Goal: Information Seeking & Learning: Learn about a topic

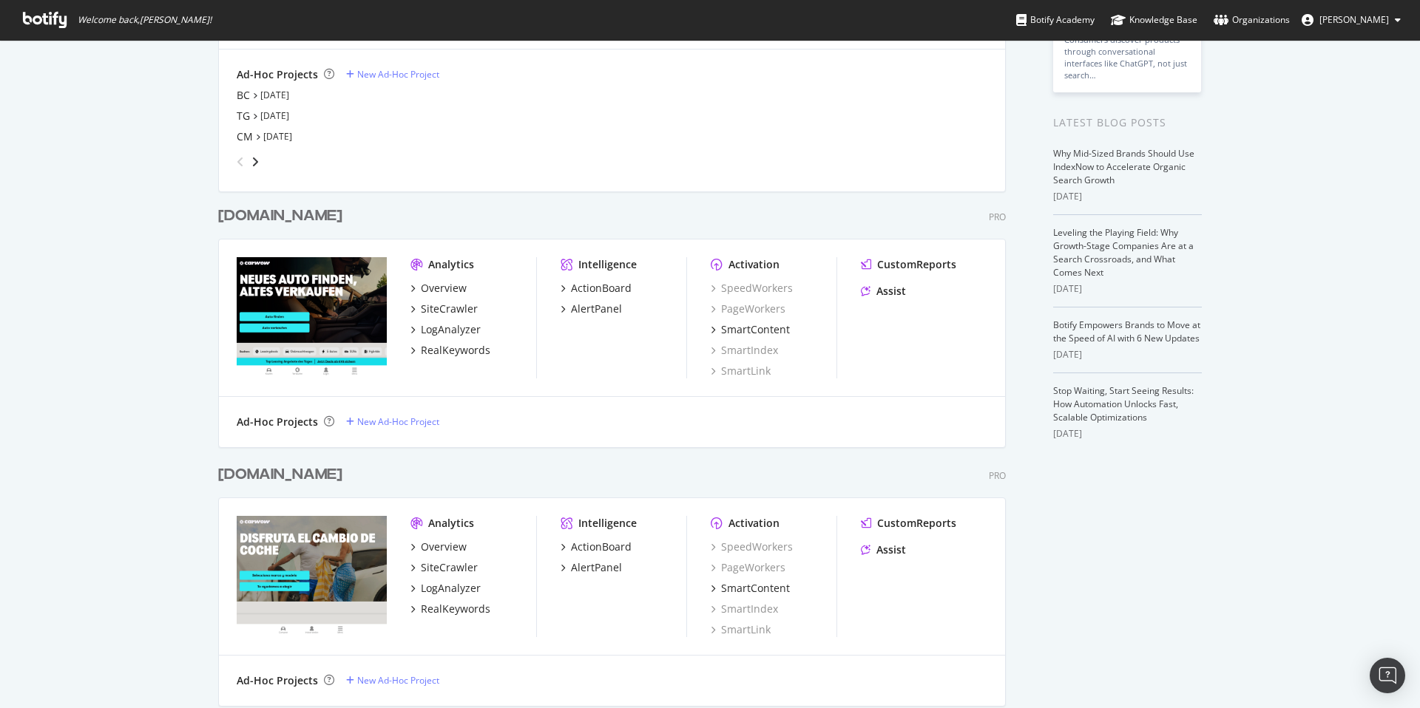
scroll to position [532, 0]
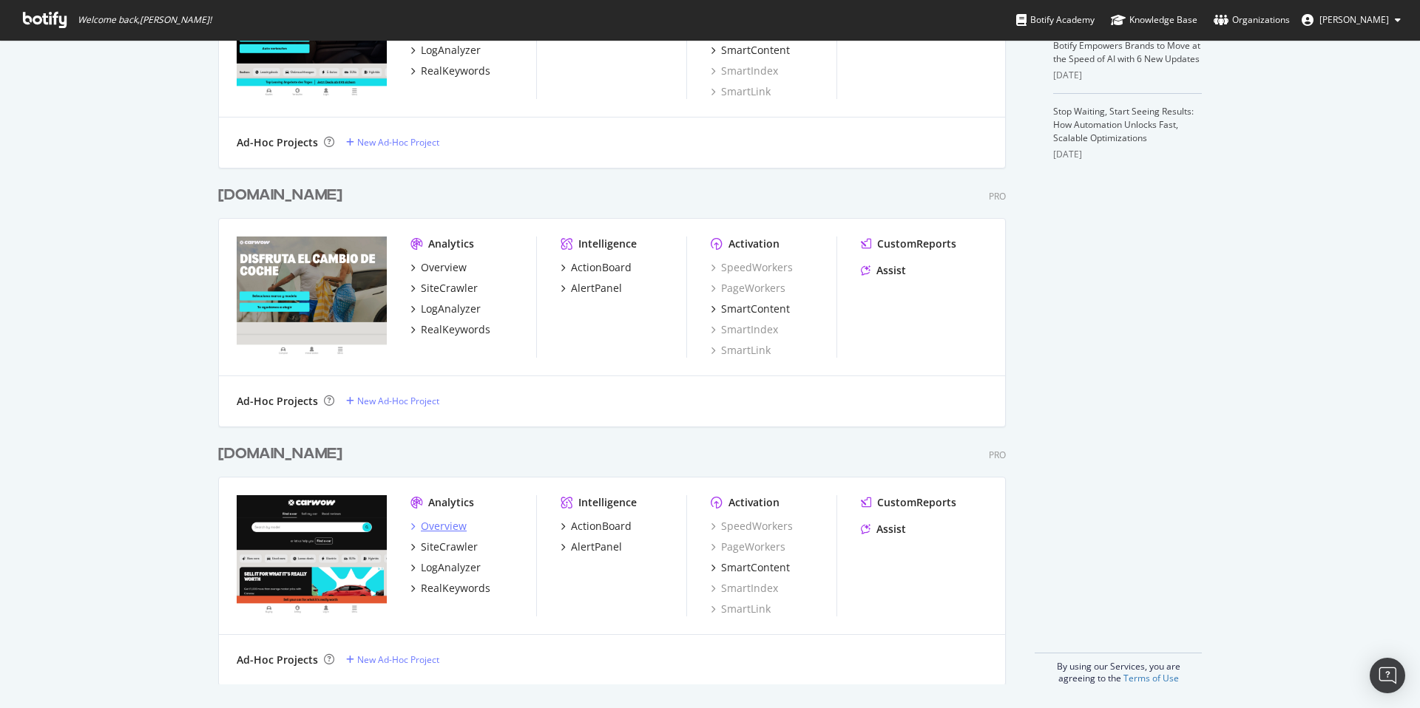
click at [446, 531] on div "Overview" at bounding box center [444, 526] width 46 height 15
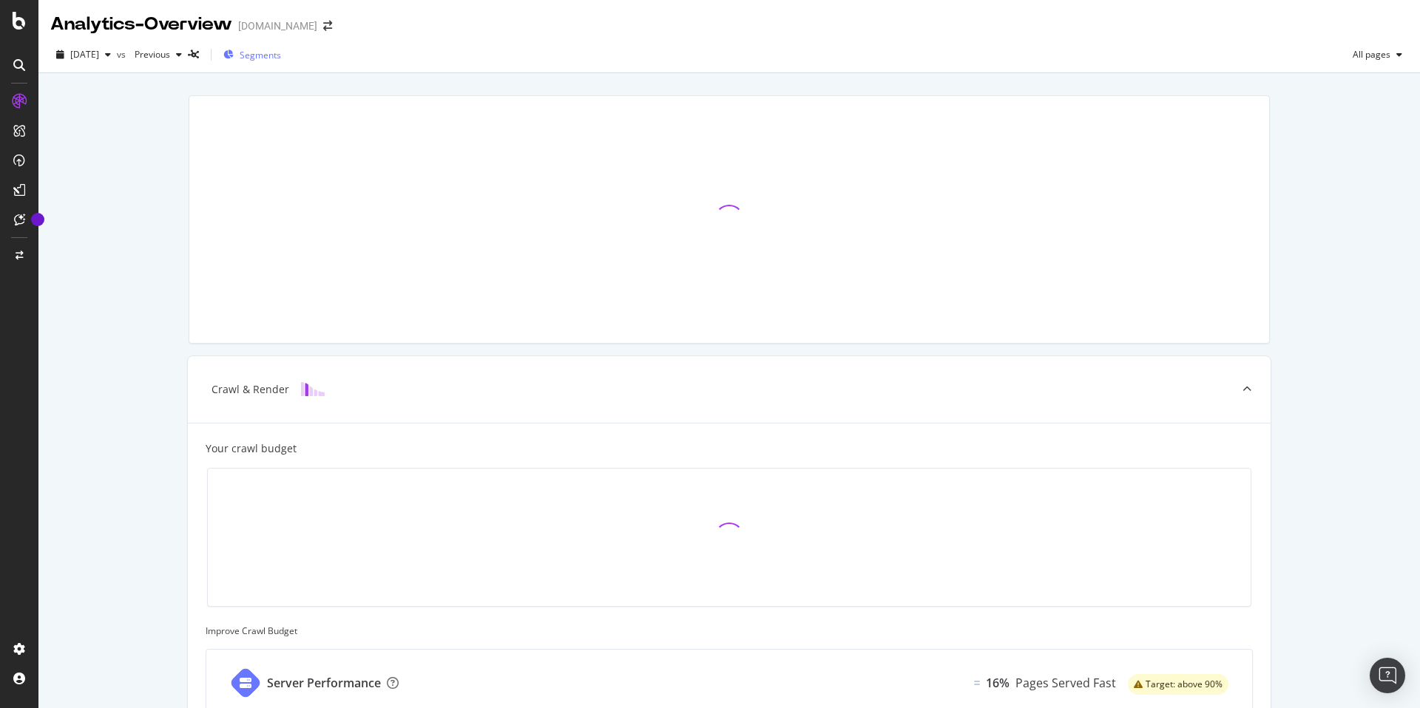
click at [281, 60] on span "Segments" at bounding box center [260, 55] width 41 height 13
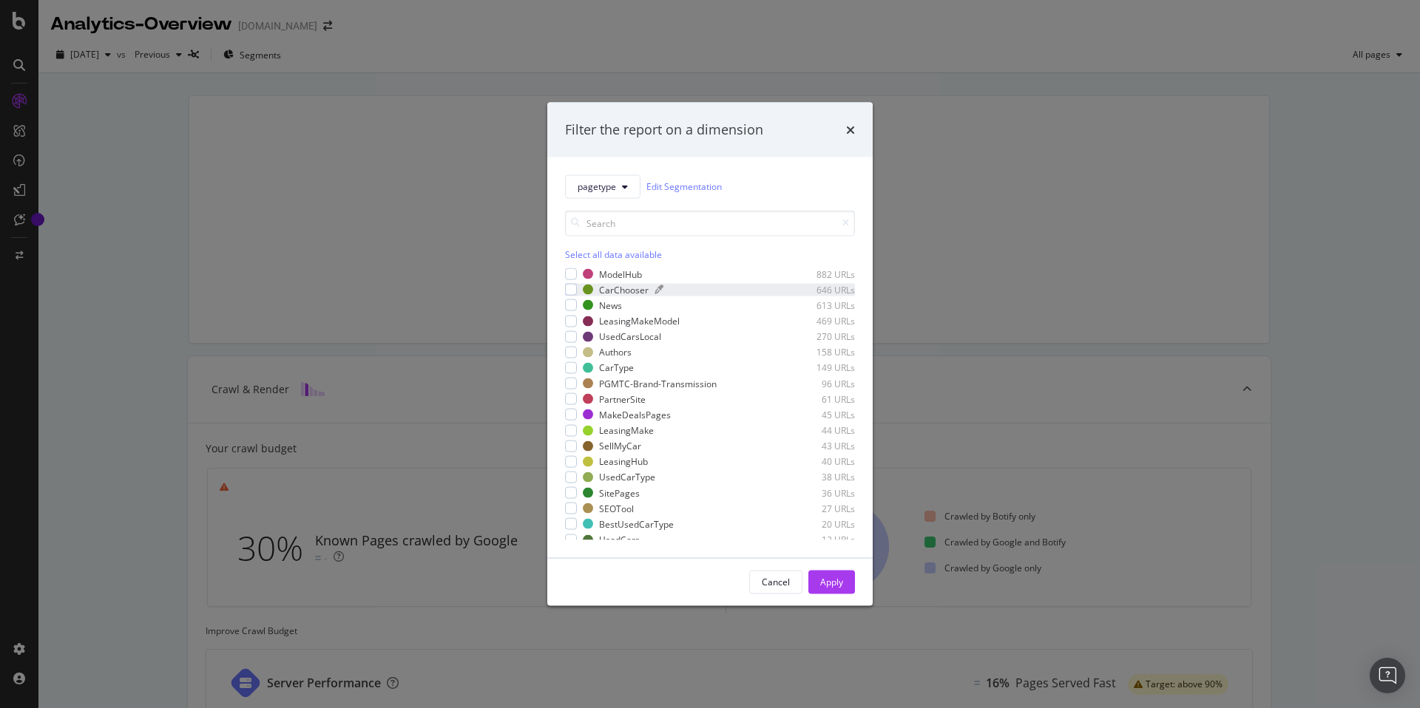
scroll to position [306, 0]
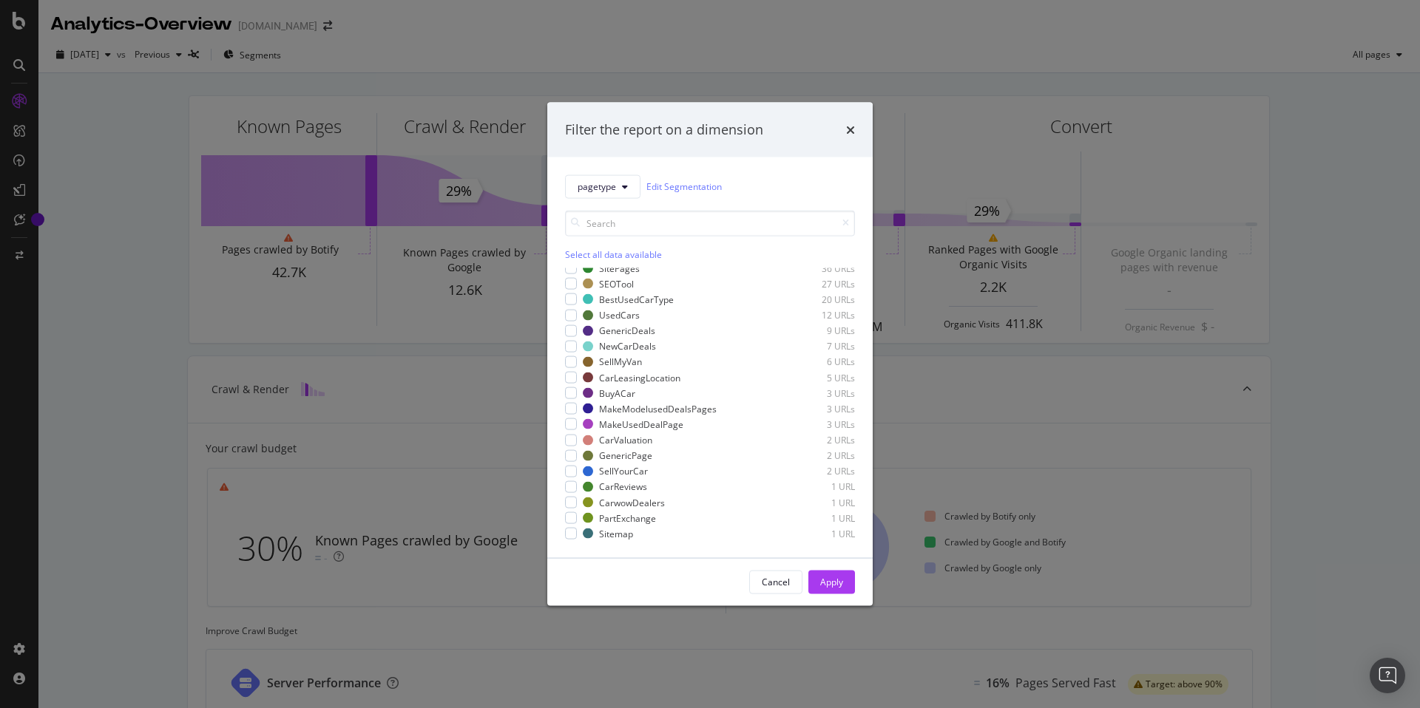
click at [855, 130] on div "Filter the report on a dimension" at bounding box center [709, 130] width 325 height 55
click at [848, 129] on icon "times" at bounding box center [850, 130] width 9 height 12
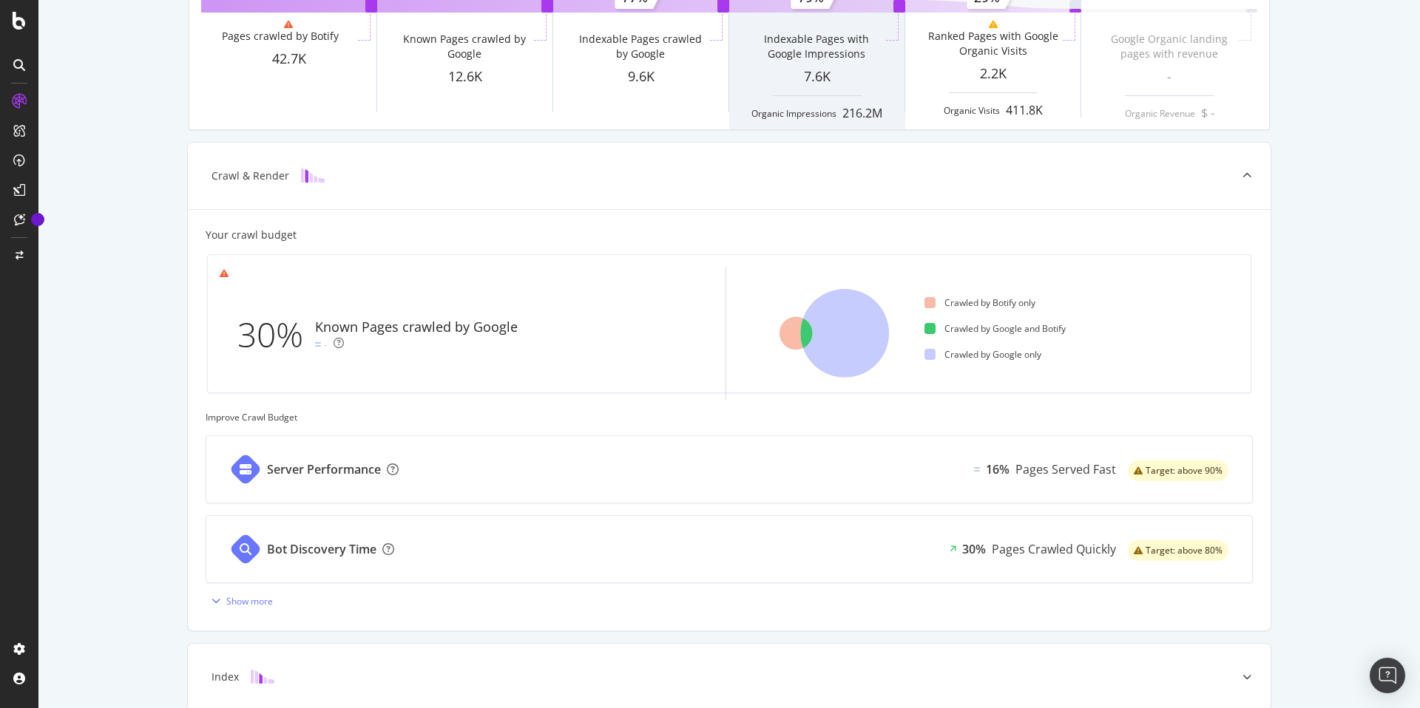
scroll to position [0, 0]
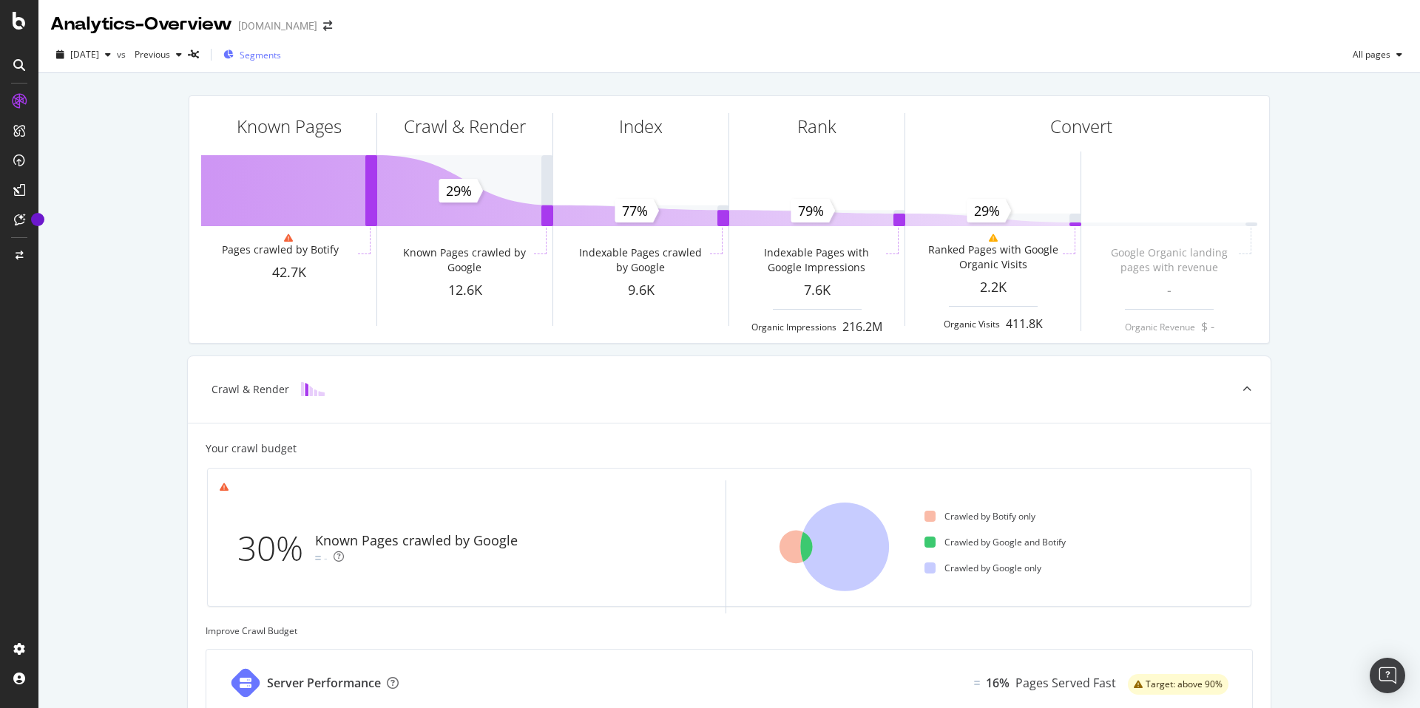
click at [278, 53] on span "Segments" at bounding box center [260, 55] width 41 height 13
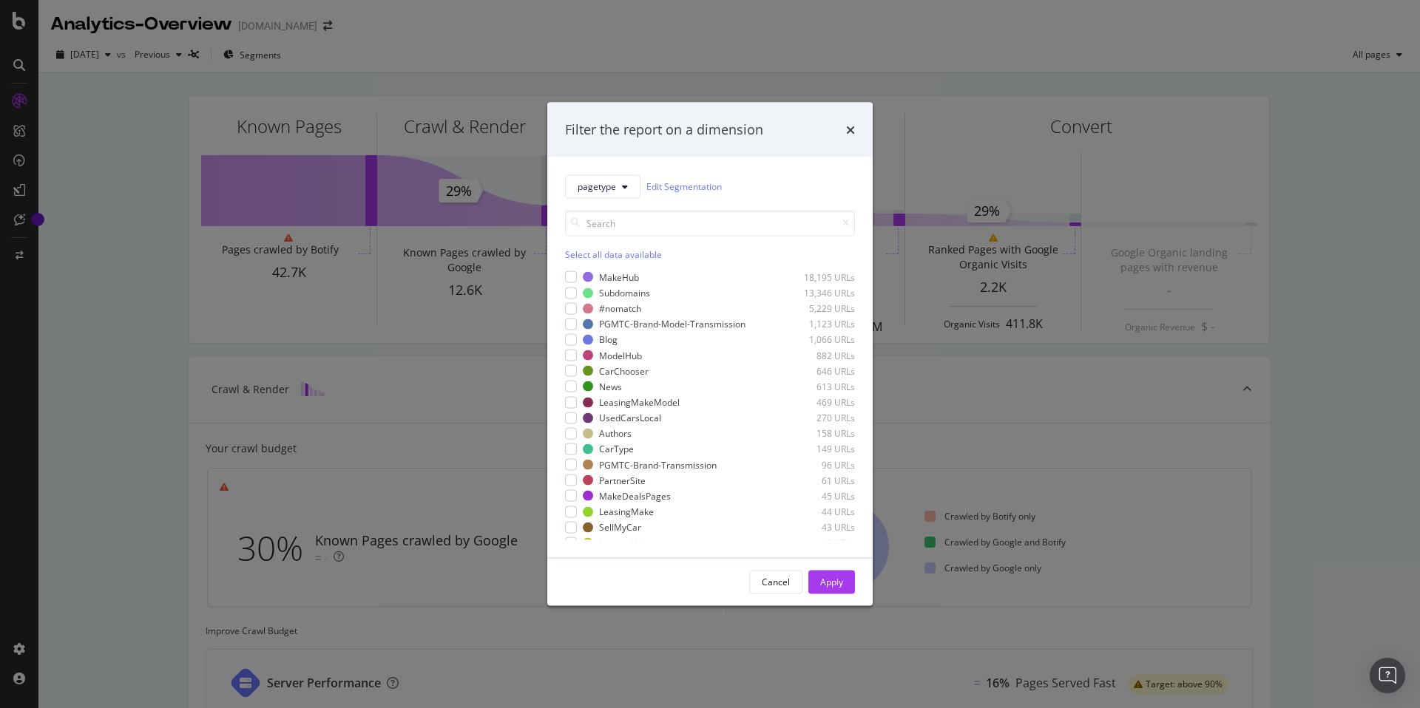
click at [107, 179] on div "Filter the report on a dimension pagetype Edit Segmentation Select all data ava…" at bounding box center [710, 354] width 1420 height 708
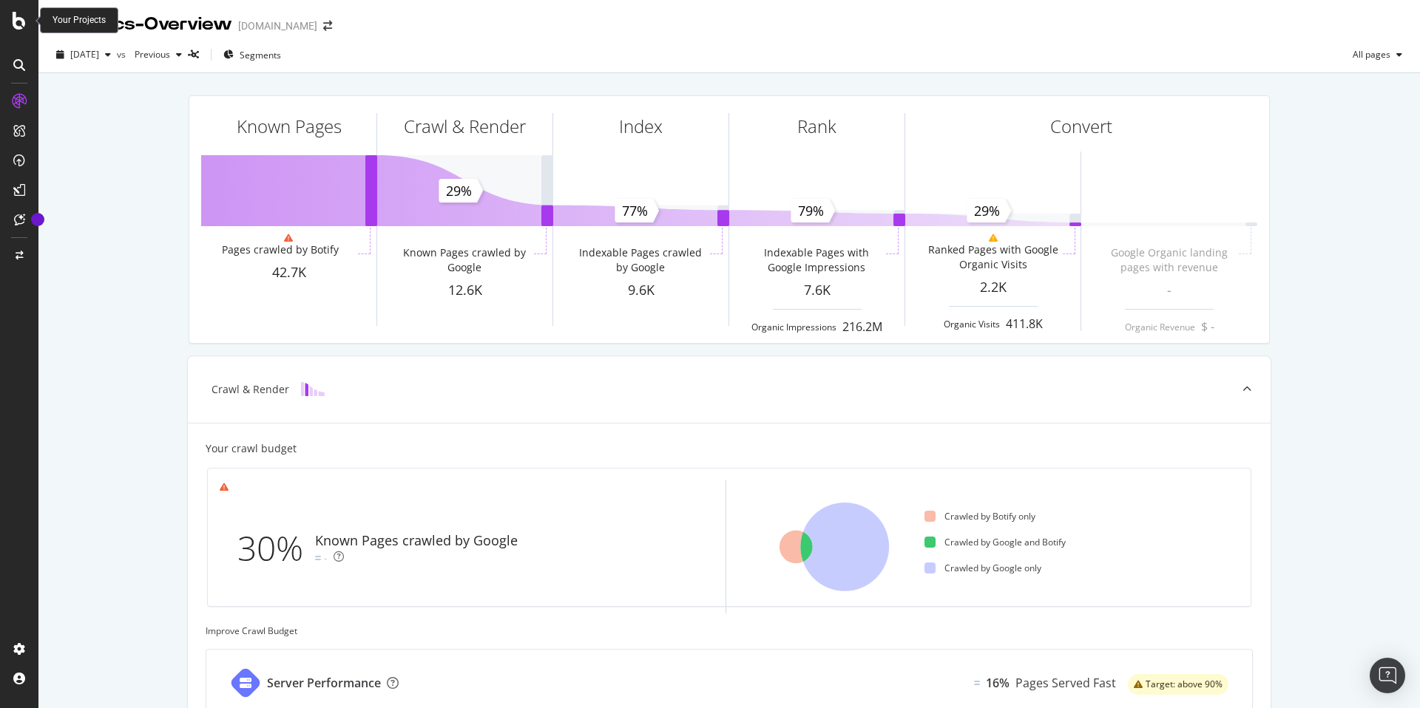
click at [18, 18] on icon at bounding box center [19, 21] width 13 height 18
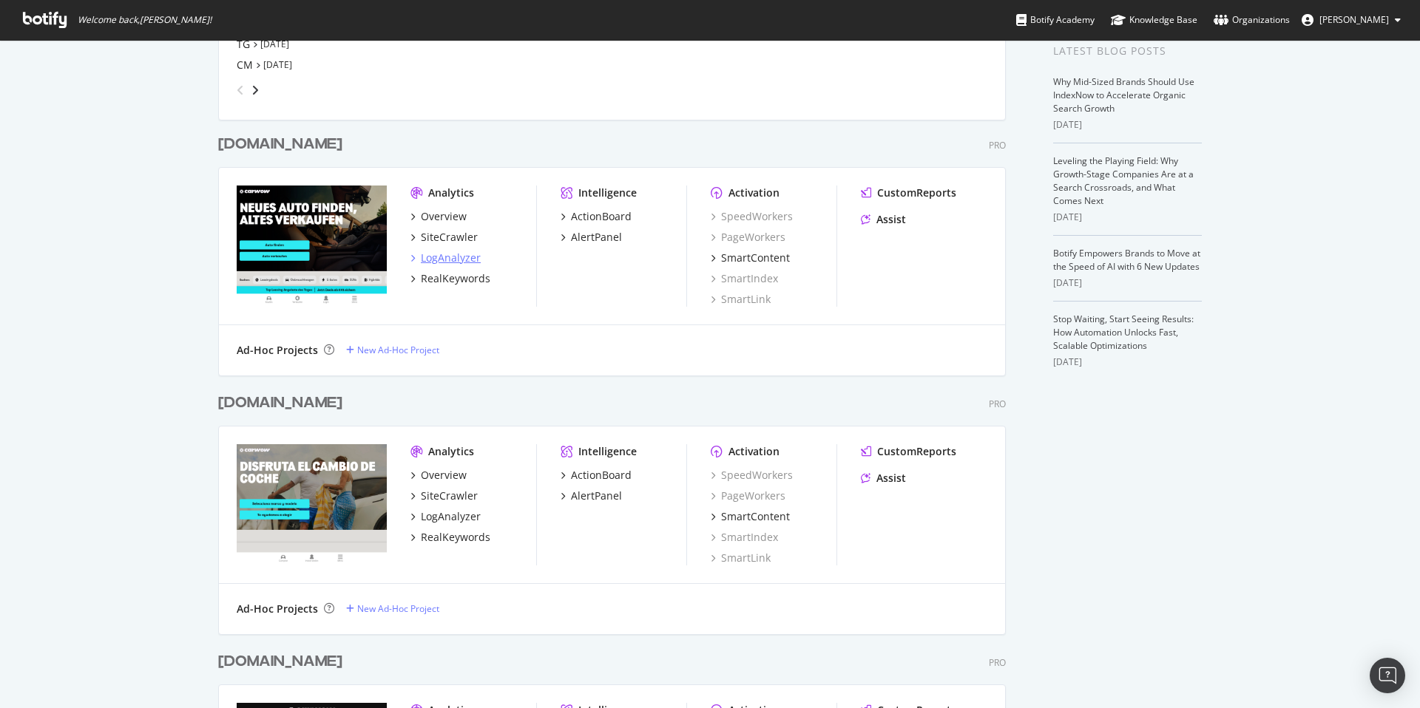
scroll to position [490, 0]
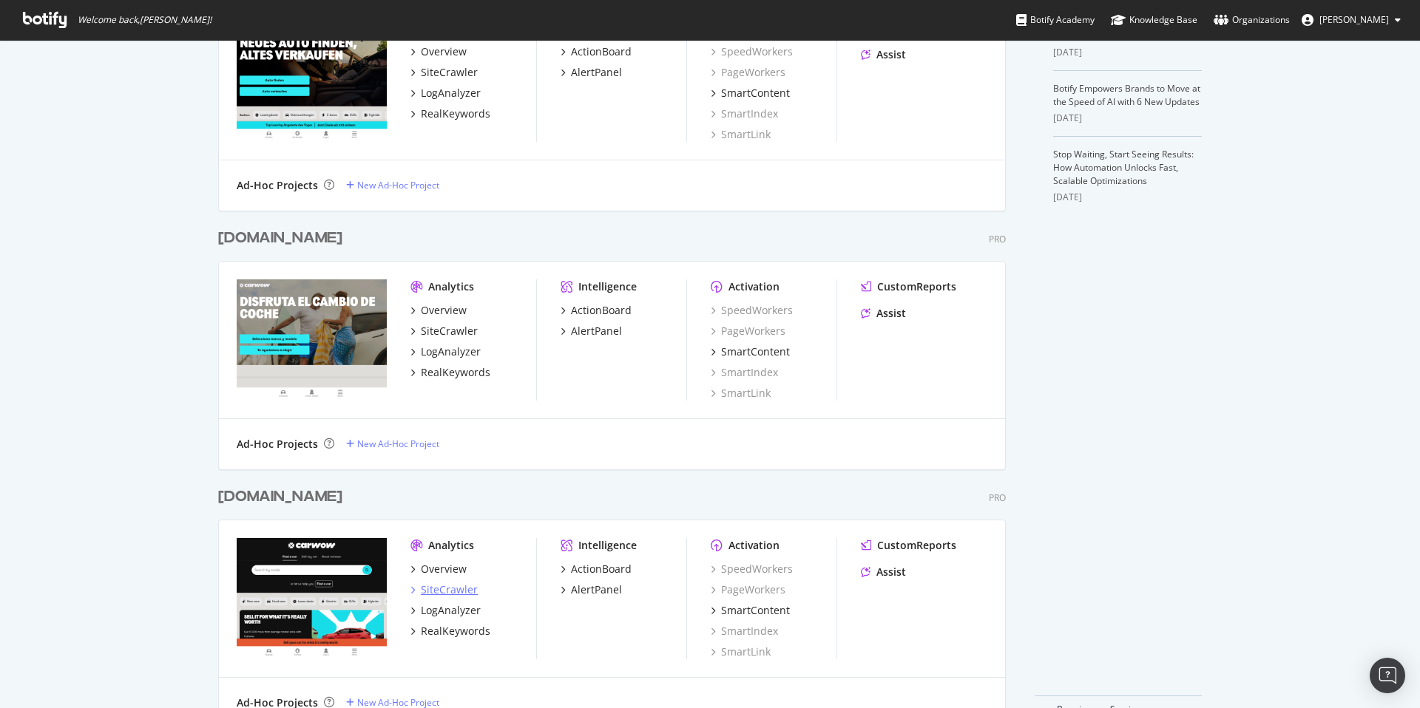
click at [450, 586] on div "SiteCrawler" at bounding box center [449, 590] width 57 height 15
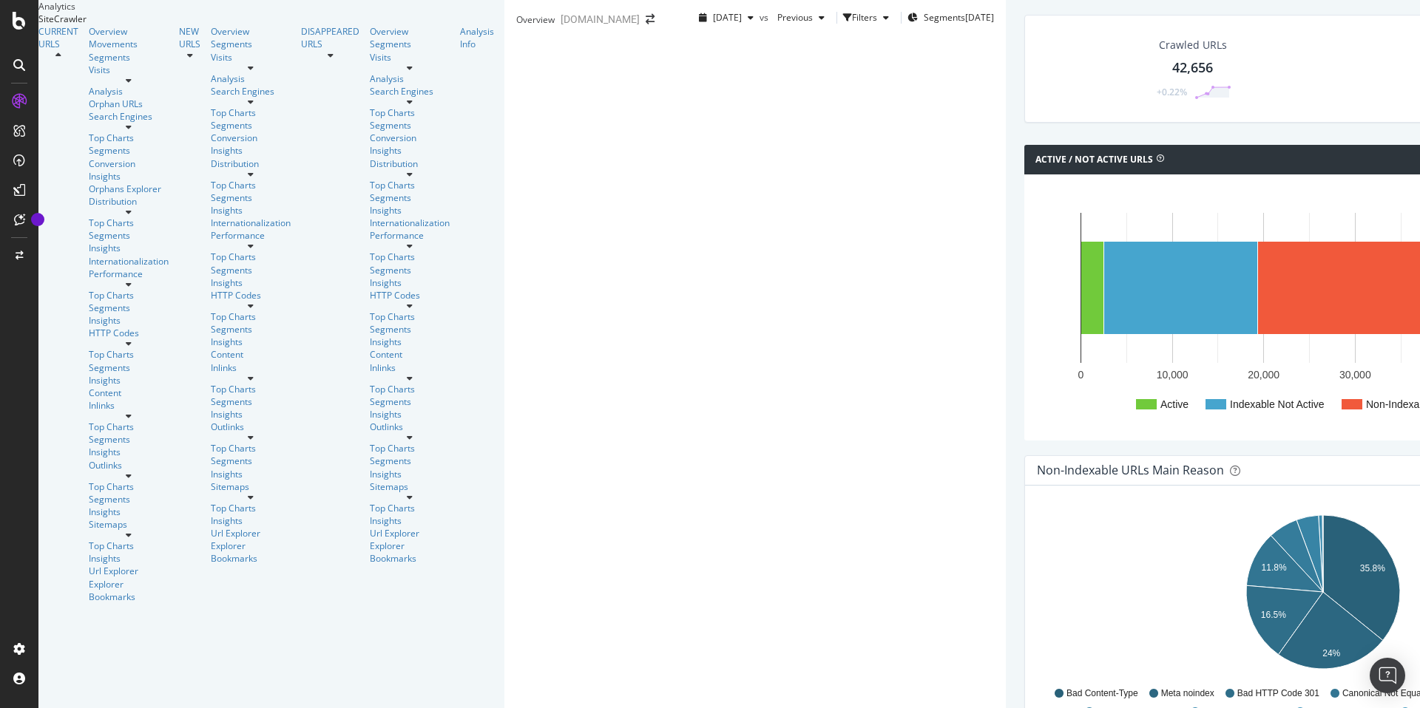
click at [132, 208] on icon at bounding box center [129, 212] width 6 height 9
click at [98, 219] on div "Top Charts" at bounding box center [129, 223] width 80 height 13
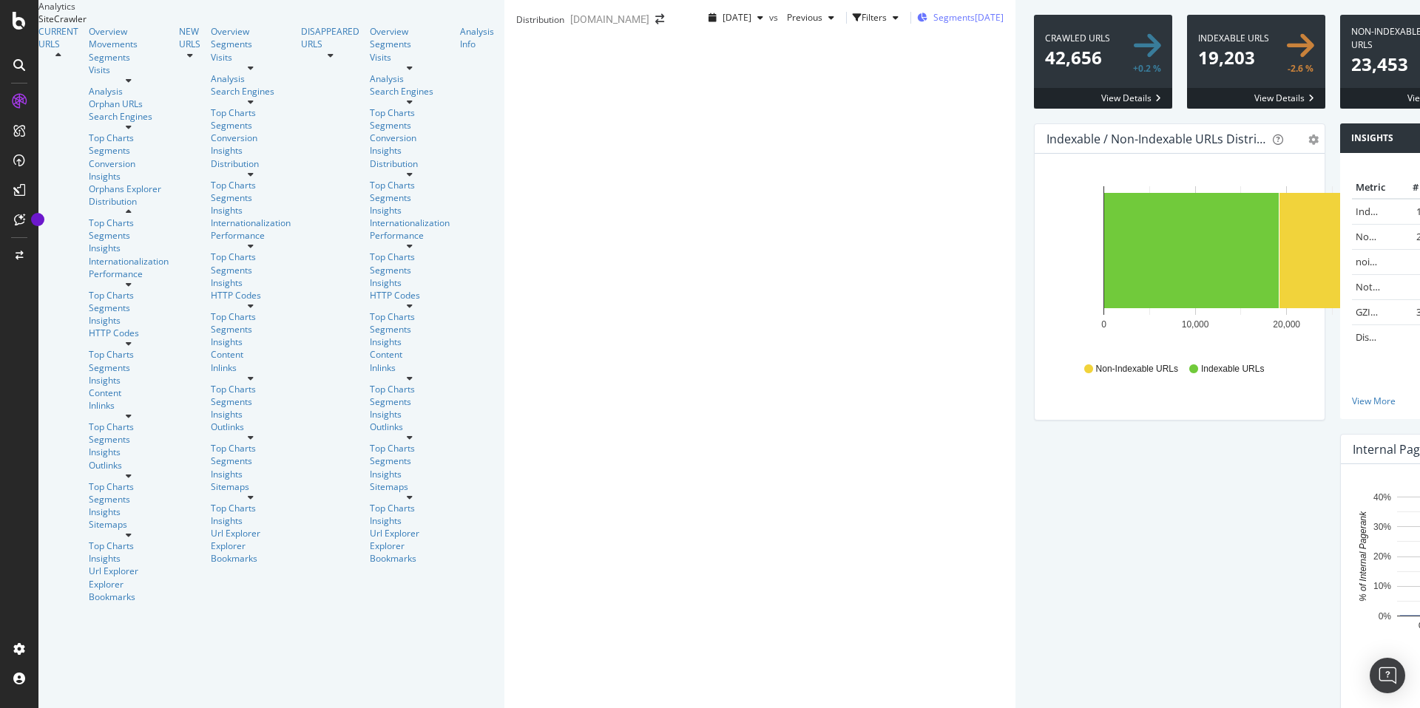
click at [933, 24] on span "Segments" at bounding box center [953, 17] width 41 height 13
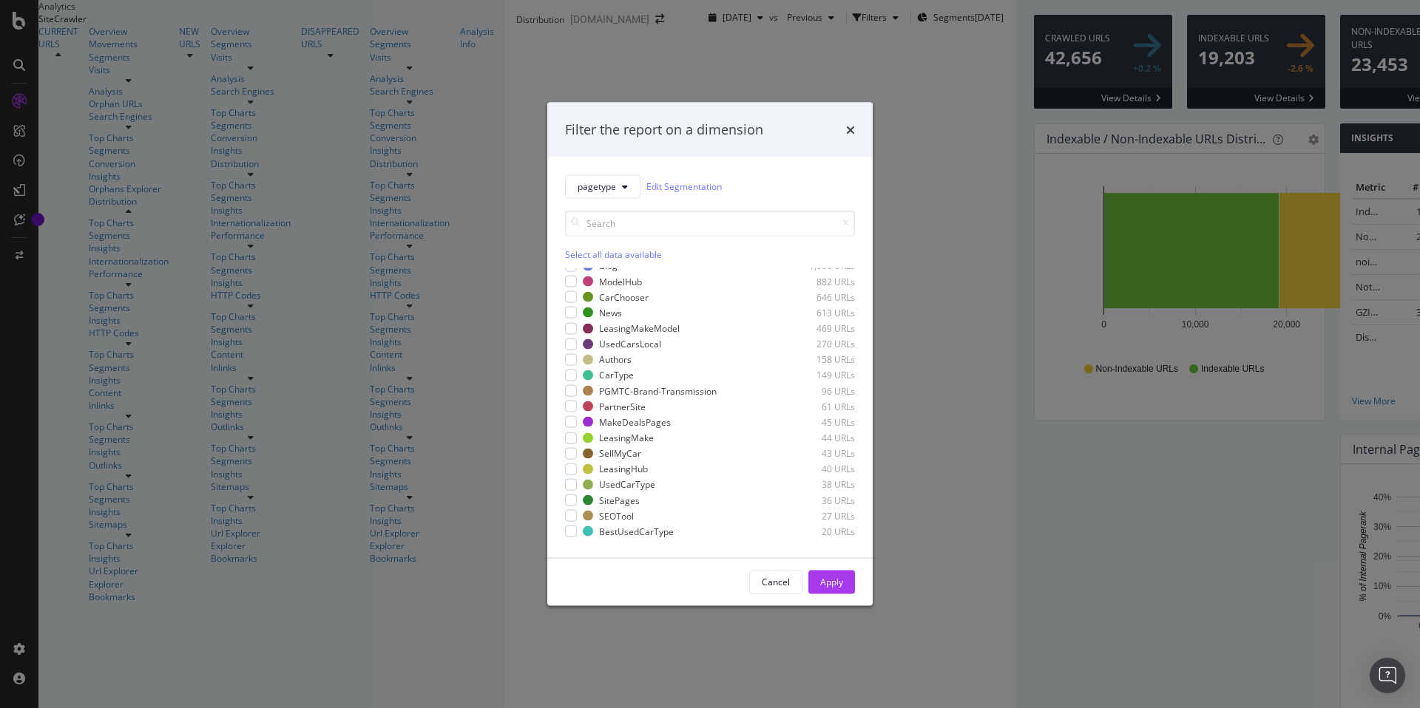
scroll to position [75, 0]
click at [915, 63] on div "Filter the report on a dimension pagetype Edit Segmentation Select all data ava…" at bounding box center [710, 354] width 1420 height 708
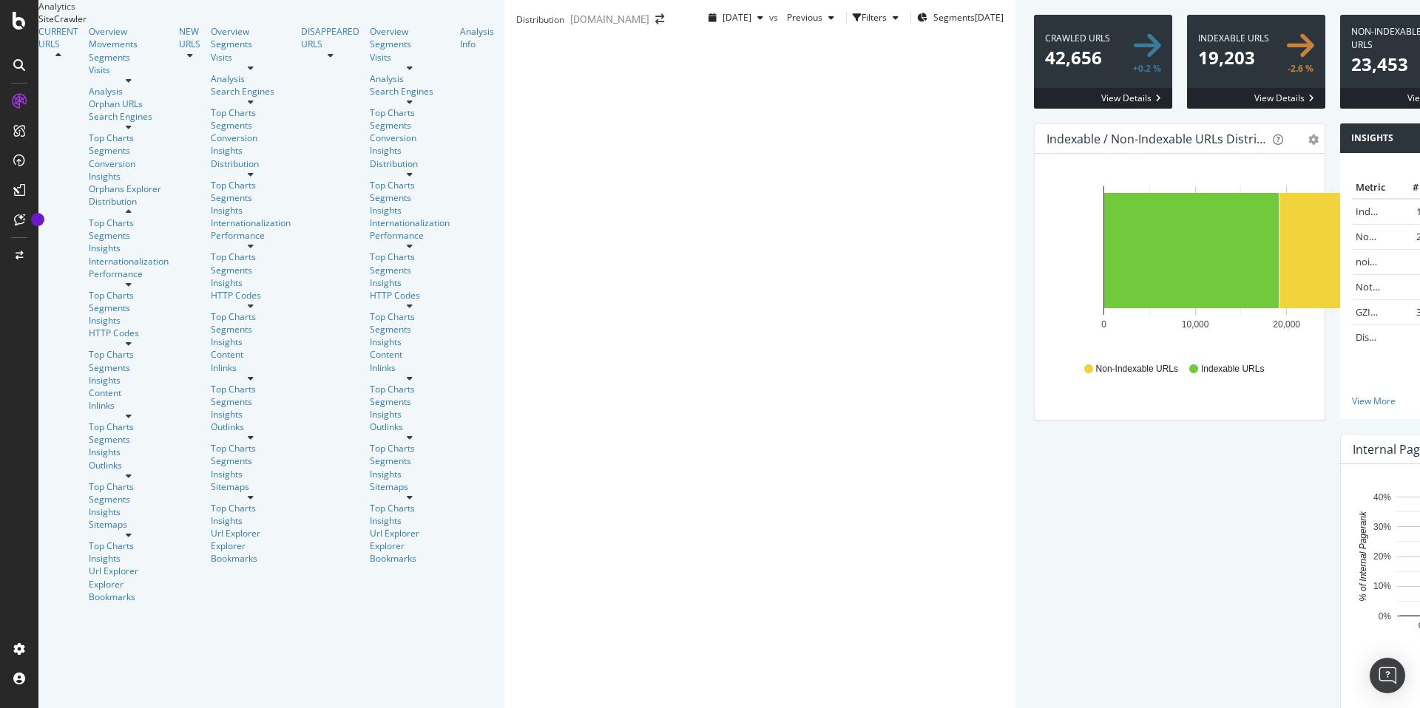
scroll to position [0, 0]
click at [1248, 632] on div "Select a Segment" at bounding box center [1230, 625] width 72 height 13
click at [1288, 621] on span "pagetype Level" at bounding box center [1290, 615] width 62 height 13
click at [1262, 609] on span "Level 1" at bounding box center [1276, 603] width 29 height 13
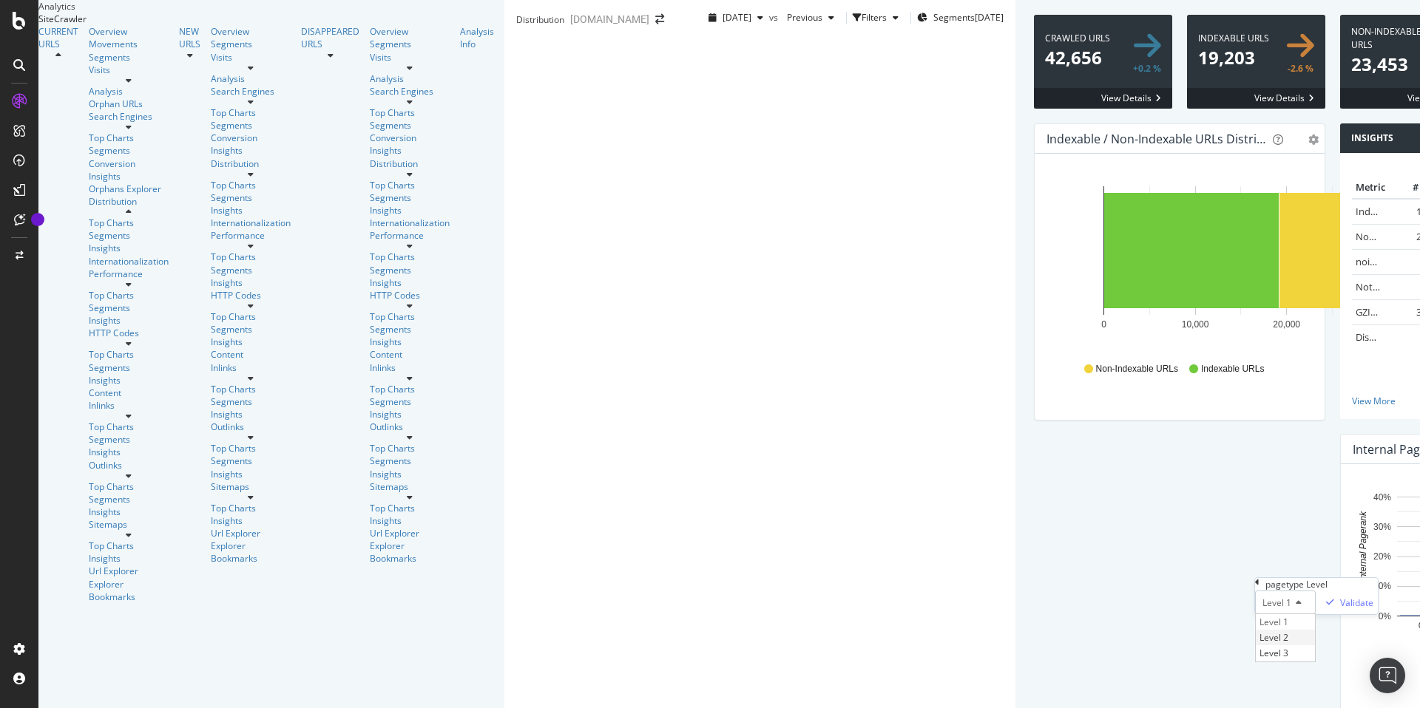
click at [1259, 644] on span "Level 2" at bounding box center [1273, 638] width 29 height 13
click at [1342, 465] on div "Validate" at bounding box center [1356, 459] width 33 height 13
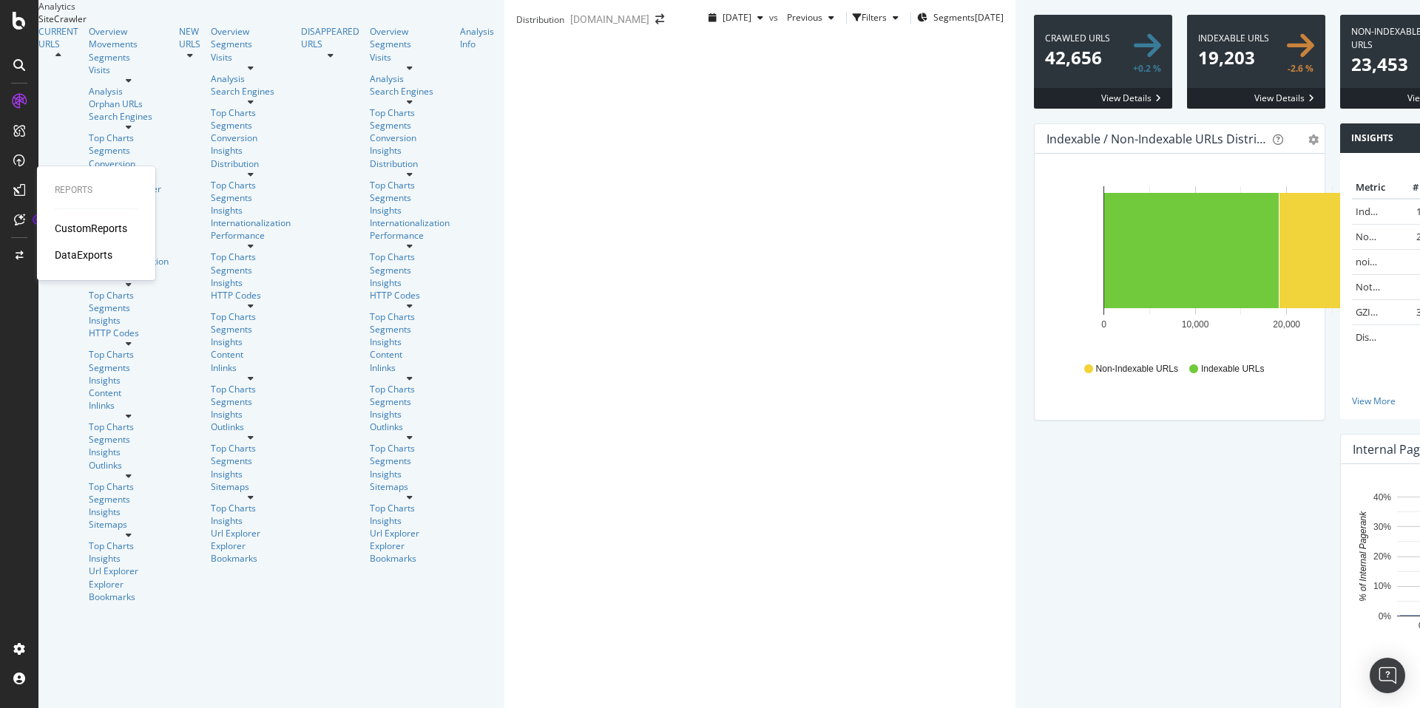
click at [96, 228] on div "CustomReports" at bounding box center [91, 228] width 72 height 15
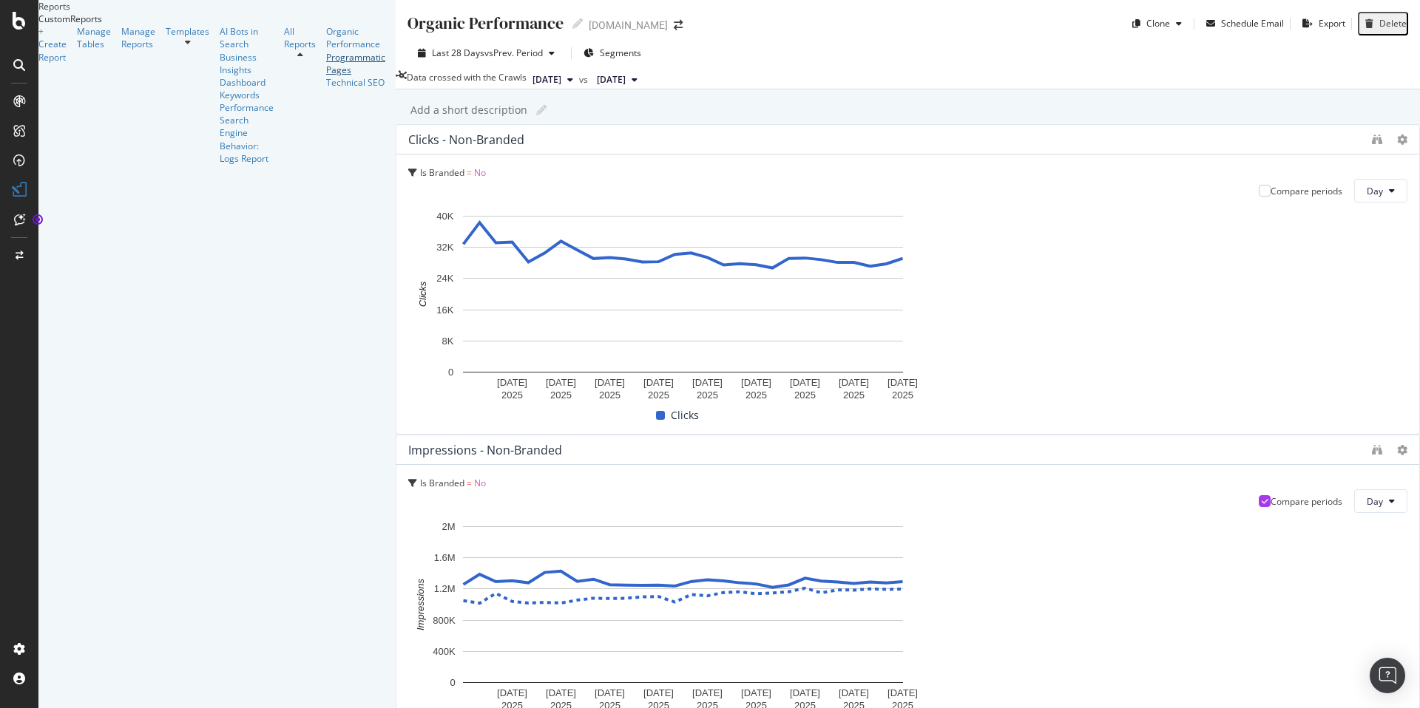
click at [326, 76] on div "Programmatic Pages" at bounding box center [355, 63] width 59 height 25
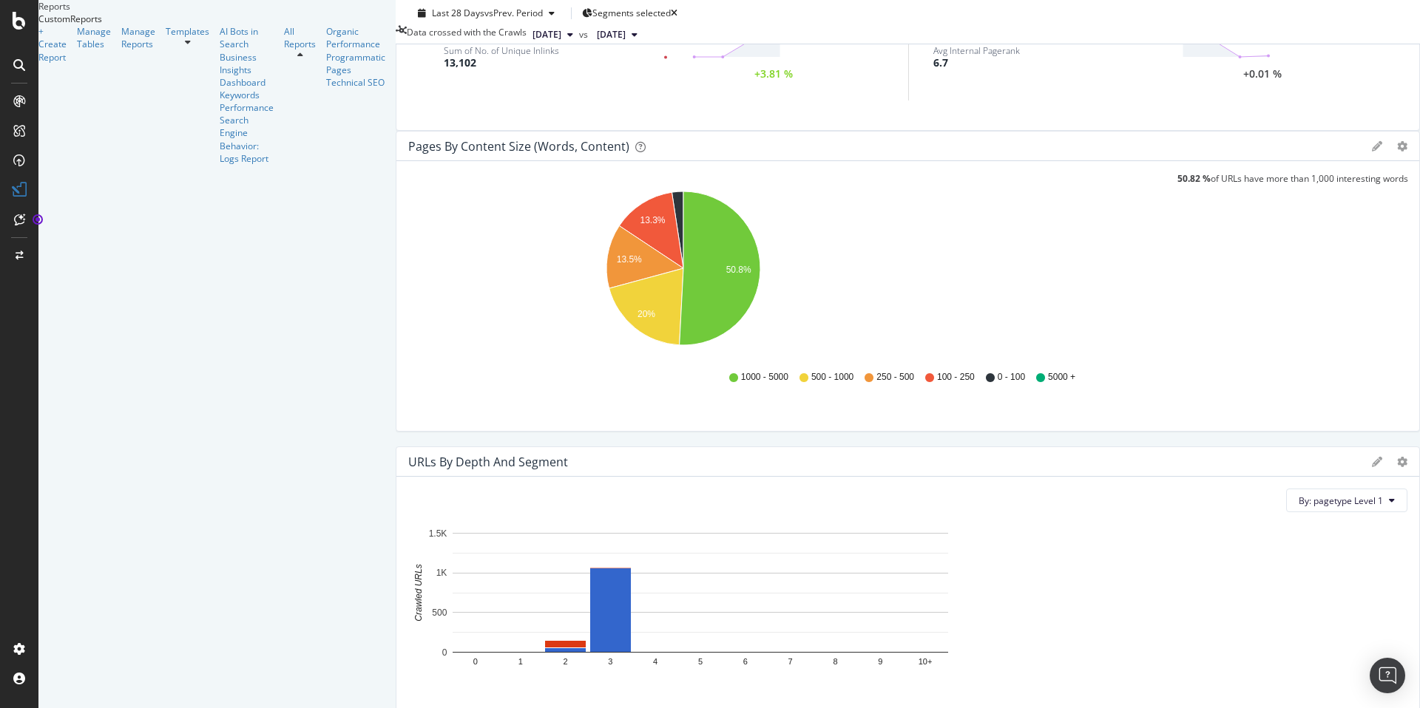
scroll to position [1951, 0]
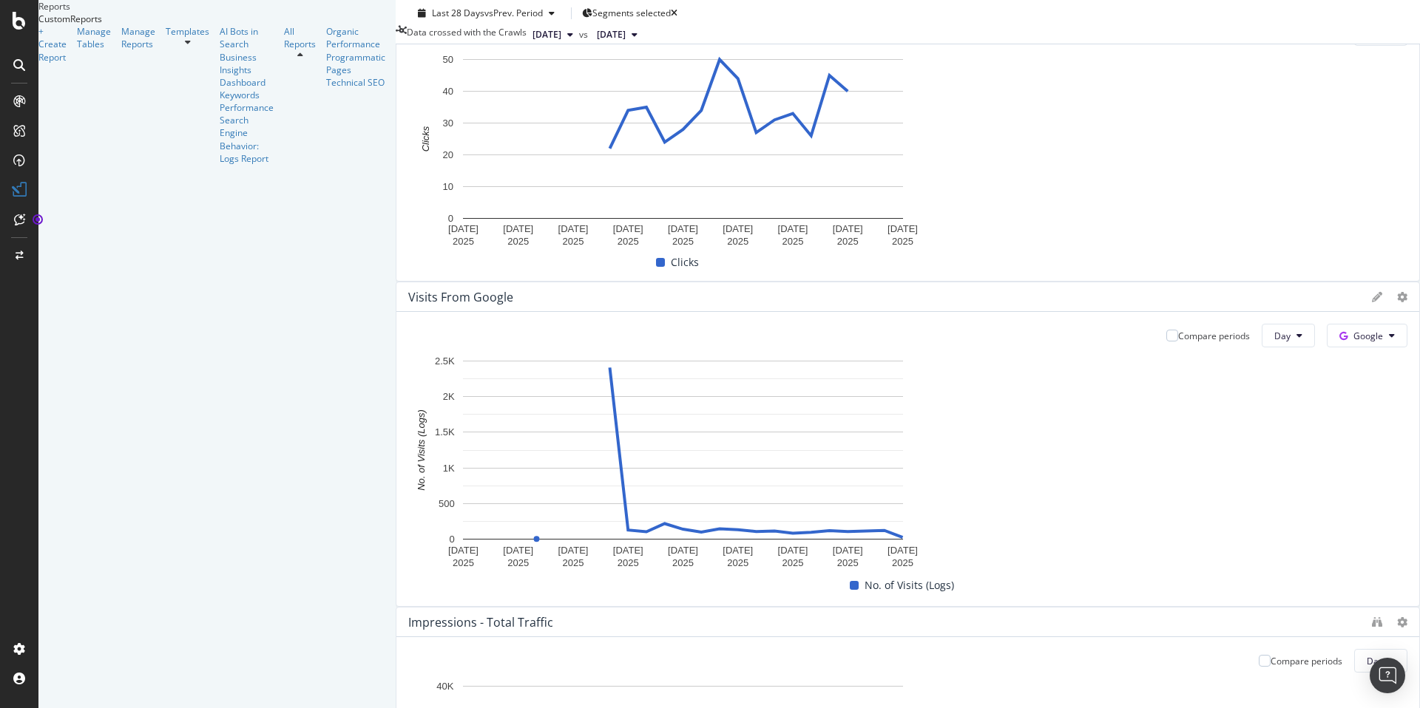
scroll to position [0, 0]
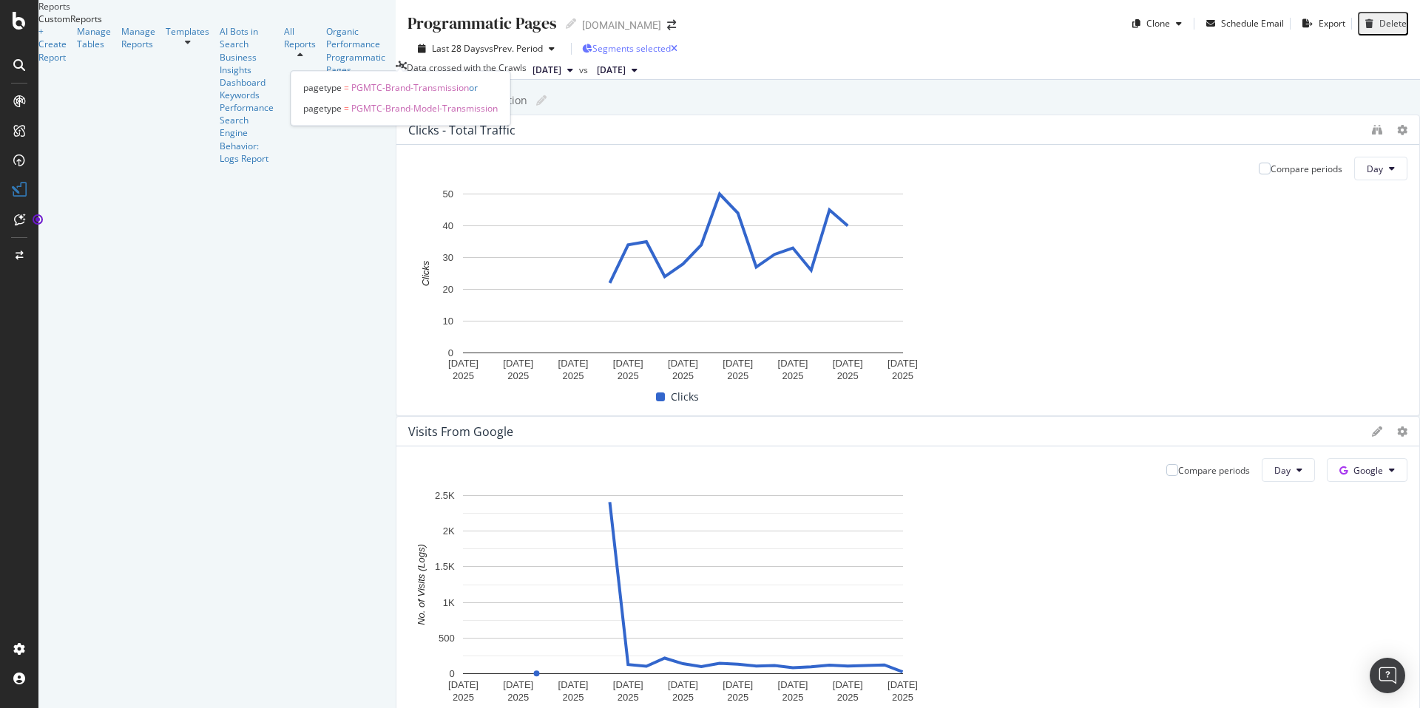
click at [592, 53] on span "Segments selected" at bounding box center [631, 48] width 78 height 13
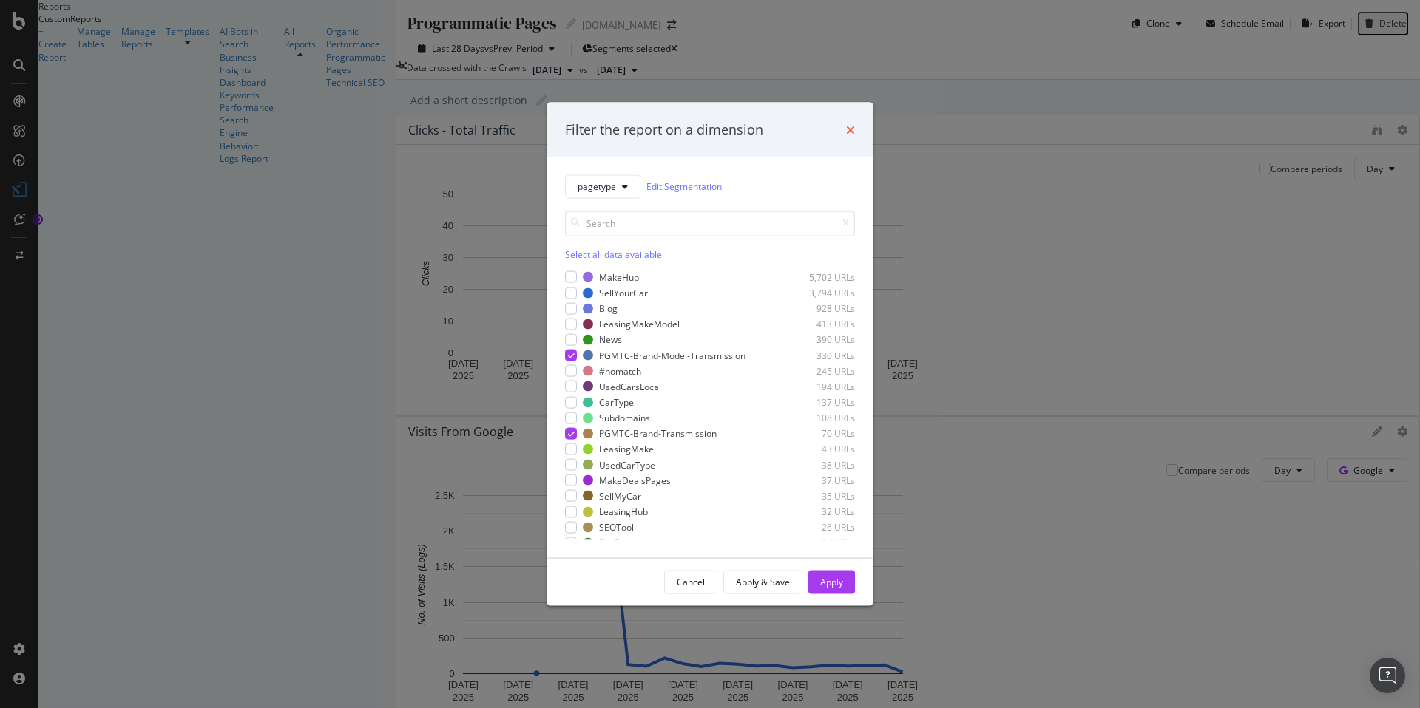
click at [848, 130] on icon "times" at bounding box center [850, 130] width 9 height 12
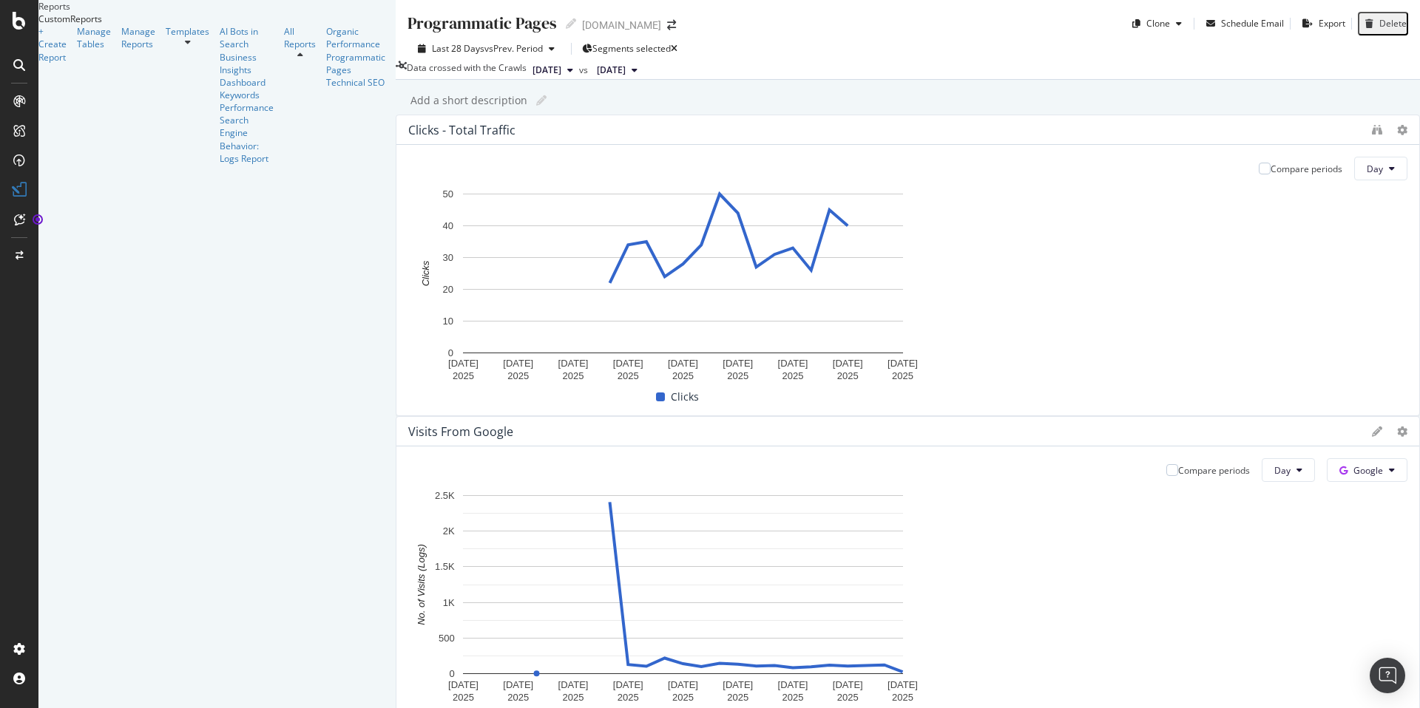
click at [23, 102] on icon at bounding box center [19, 101] width 12 height 12
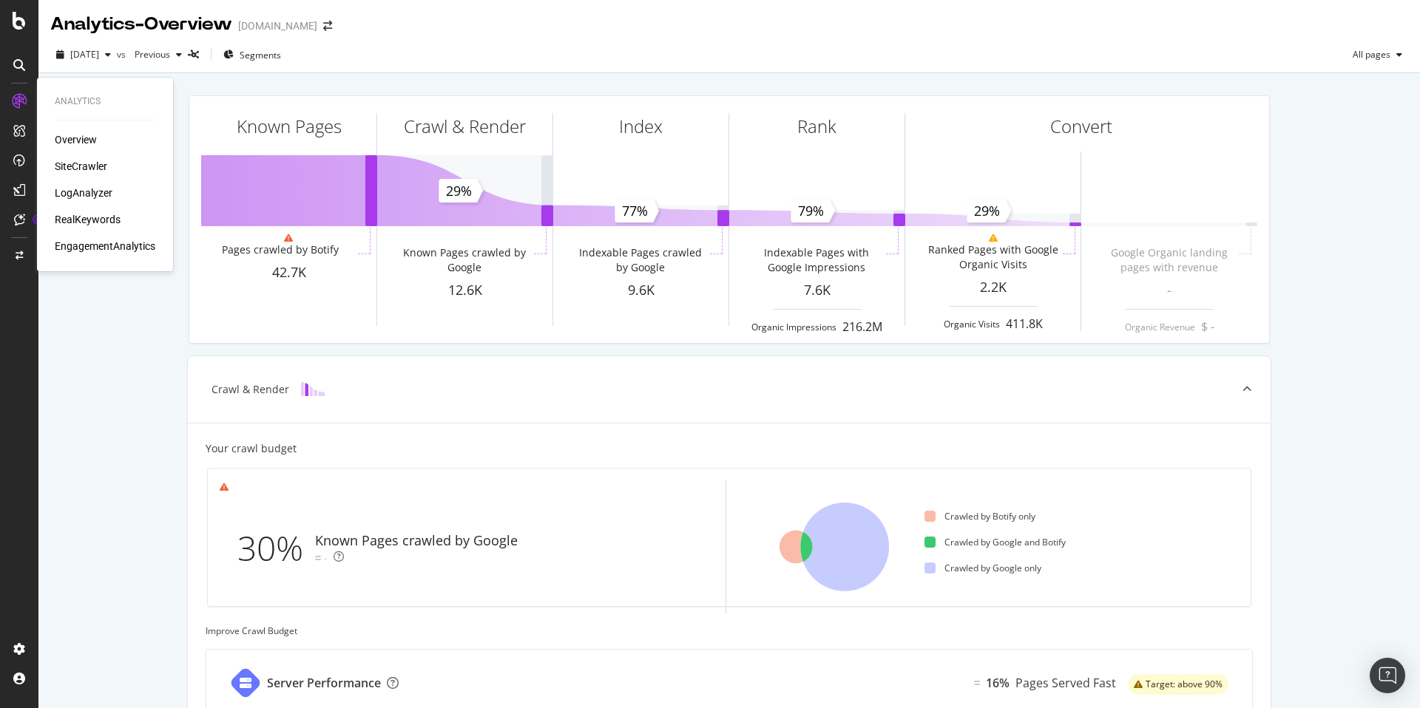
click at [72, 138] on div "Overview" at bounding box center [76, 139] width 42 height 15
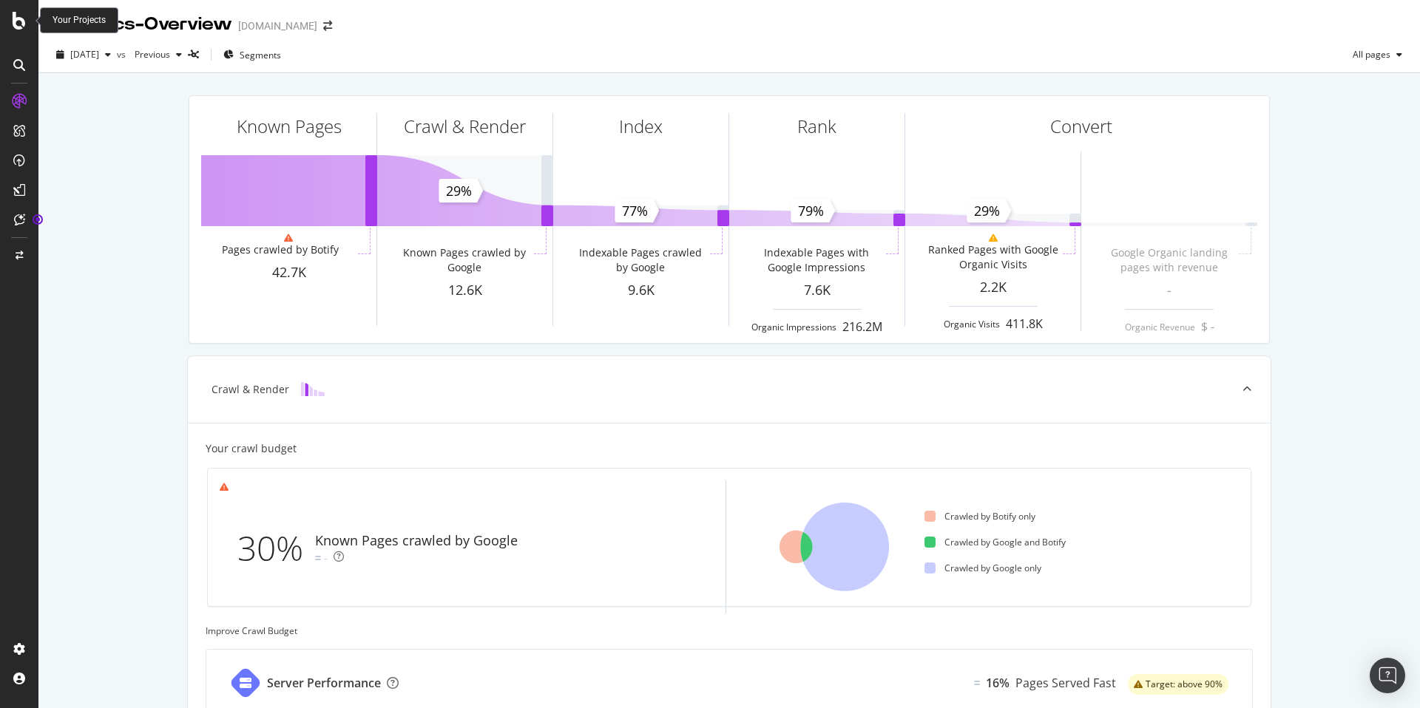
click at [25, 23] on icon at bounding box center [19, 21] width 13 height 18
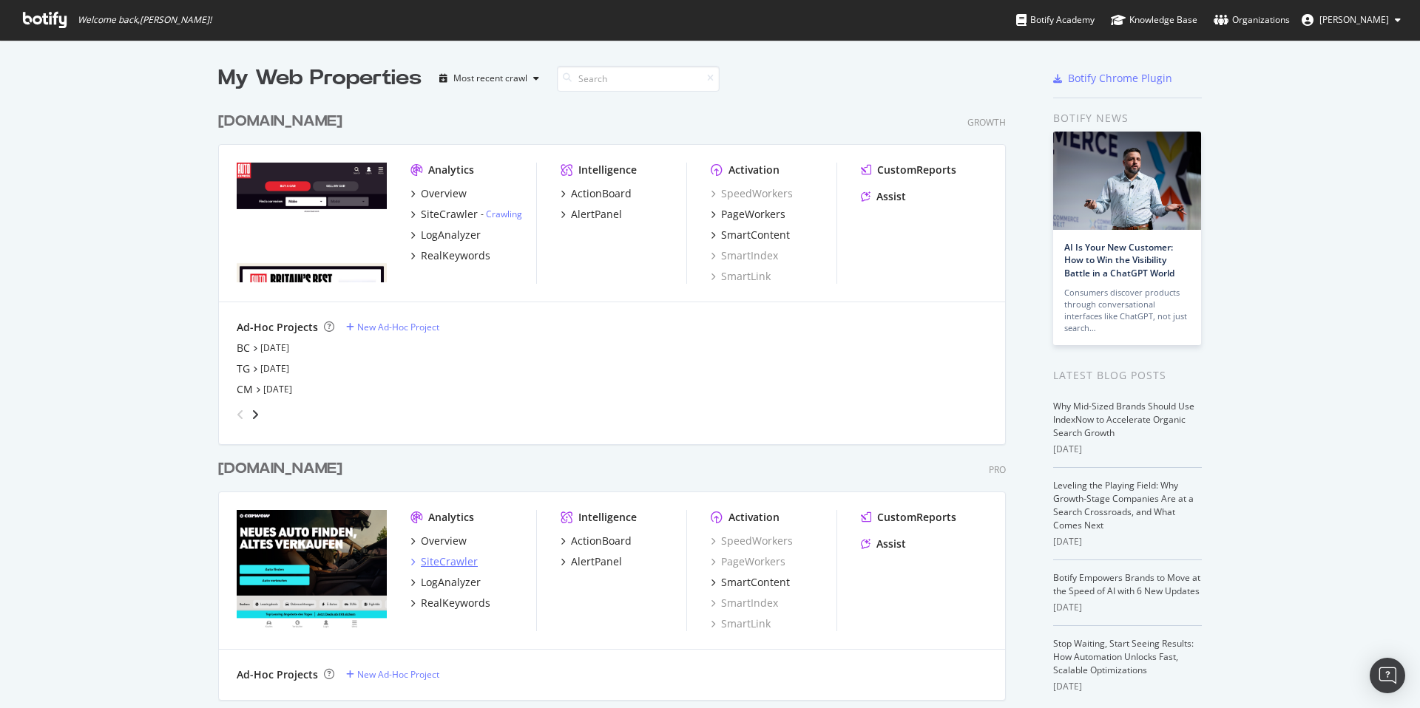
click at [452, 559] on div "SiteCrawler" at bounding box center [449, 562] width 57 height 15
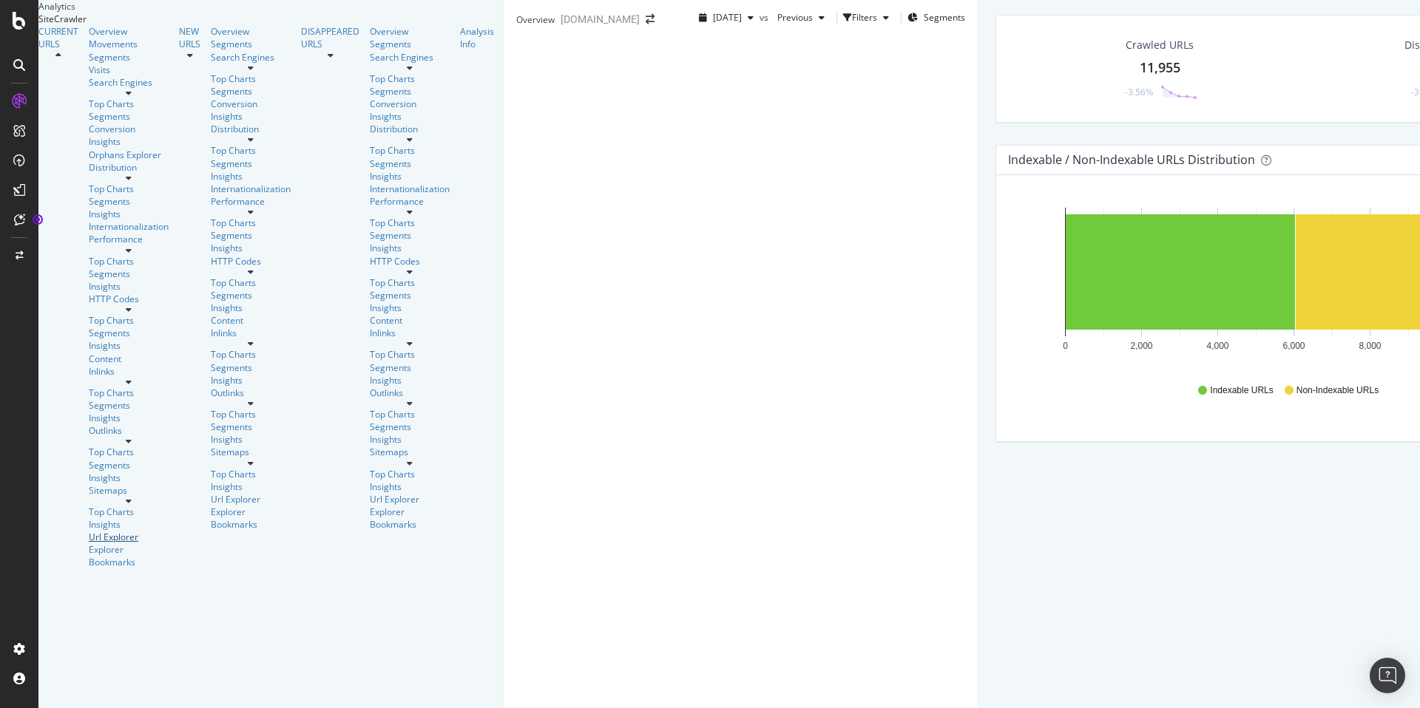
click at [89, 531] on div "Url Explorer" at bounding box center [129, 537] width 80 height 13
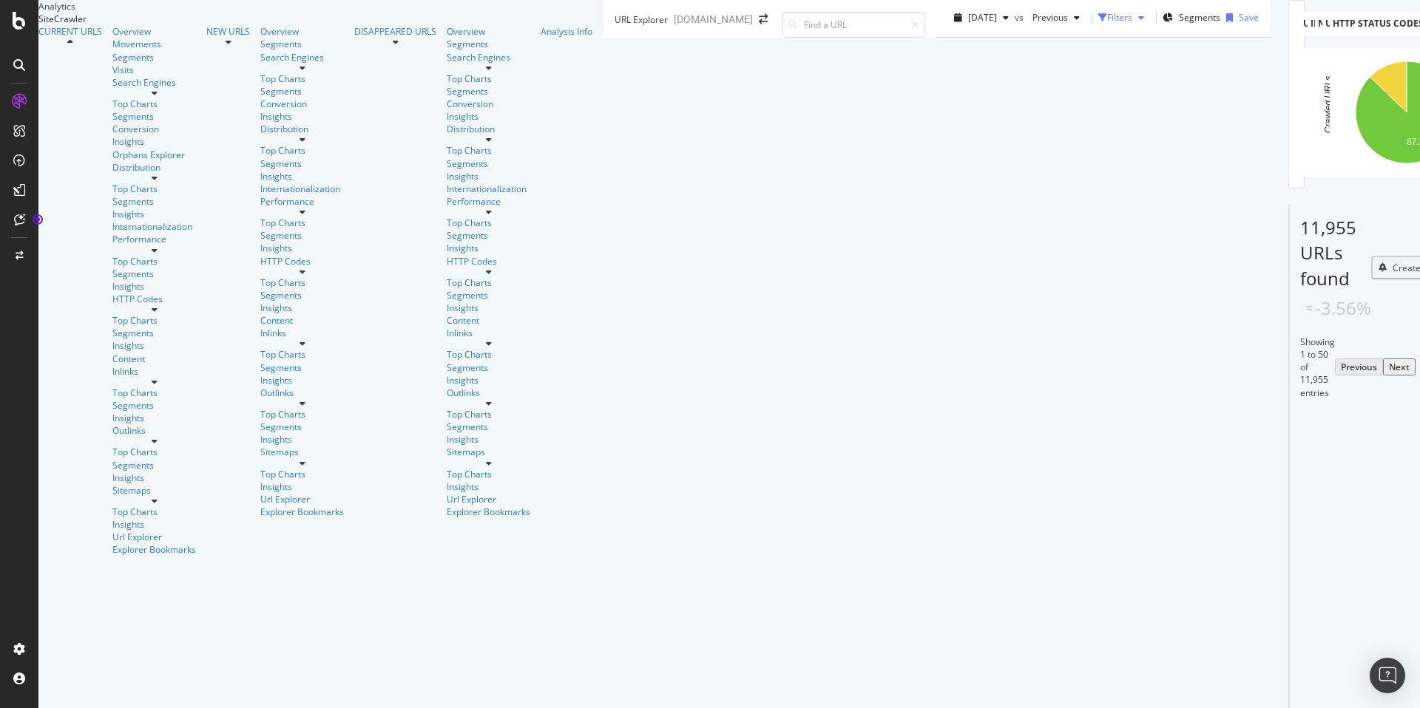
click at [1098, 22] on div "button" at bounding box center [1102, 17] width 9 height 9
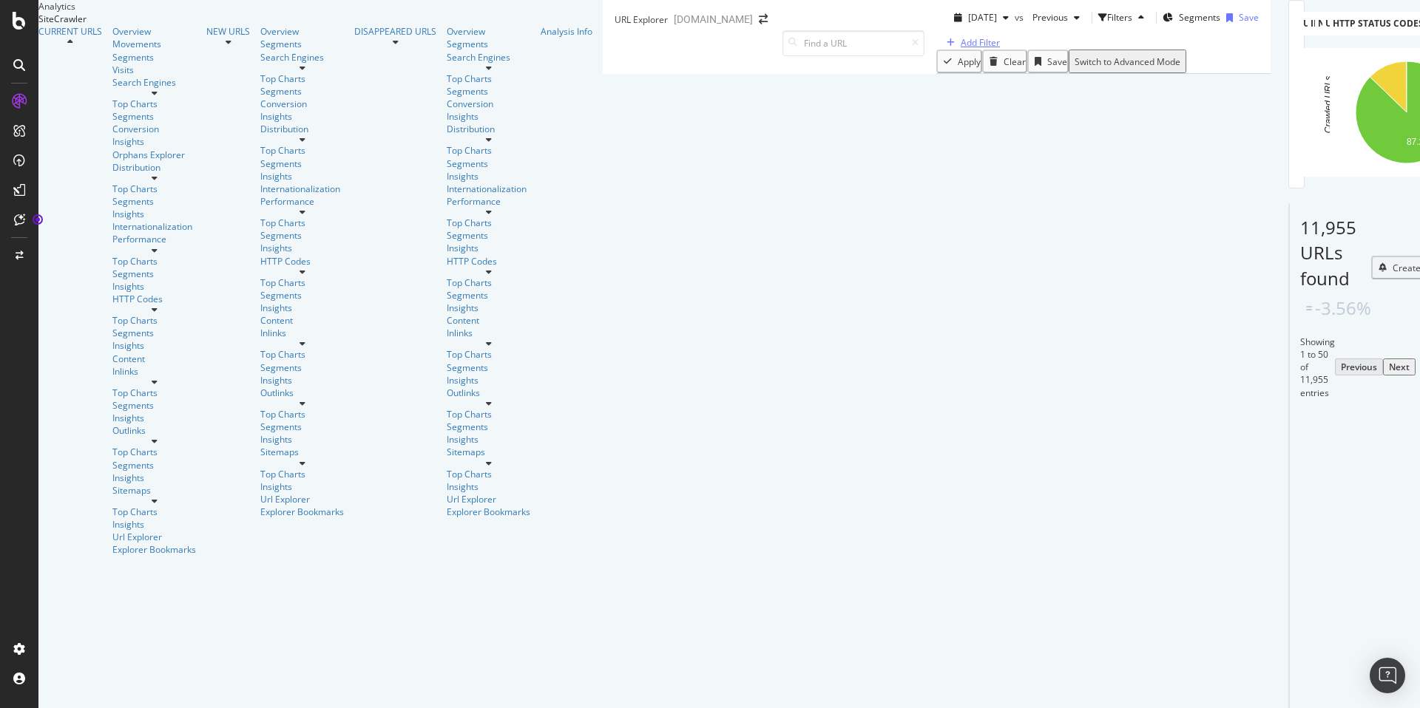
click at [961, 49] on div "Add Filter" at bounding box center [980, 42] width 39 height 13
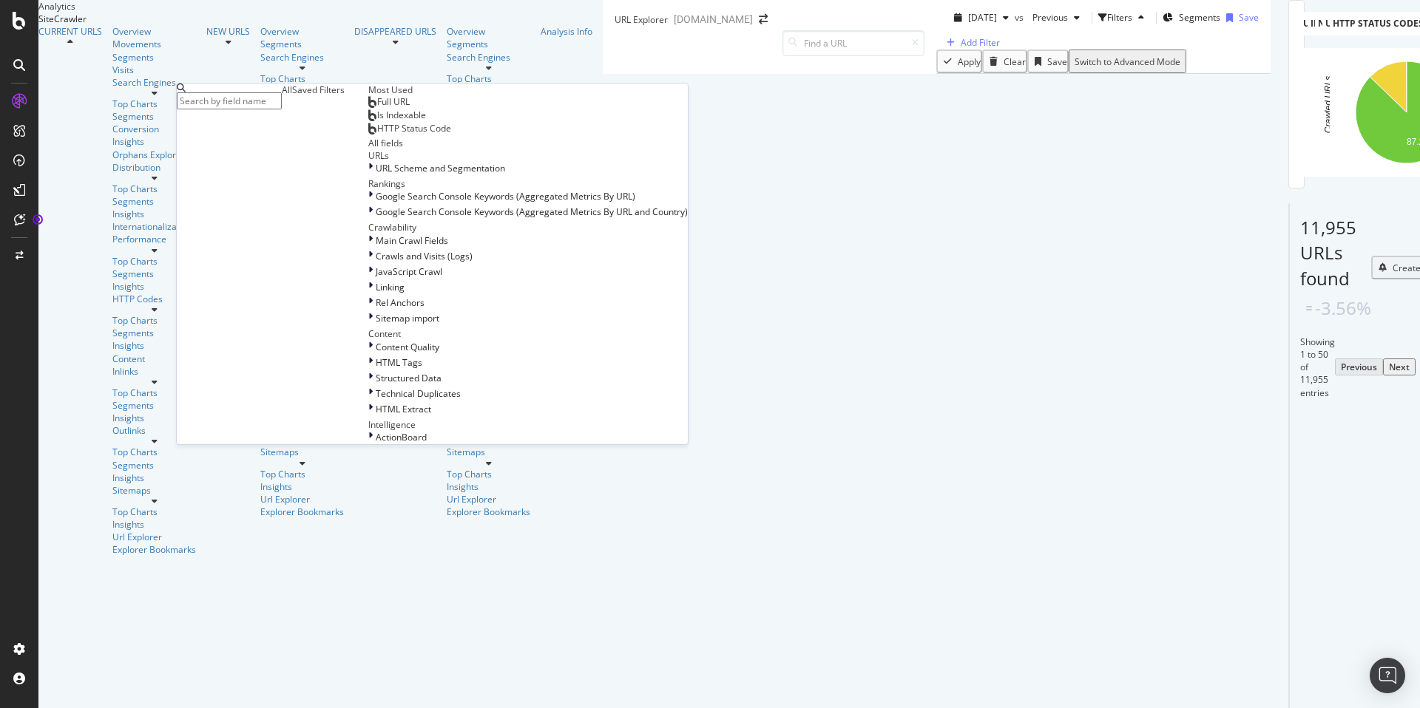
click at [244, 100] on input "text" at bounding box center [229, 100] width 105 height 17
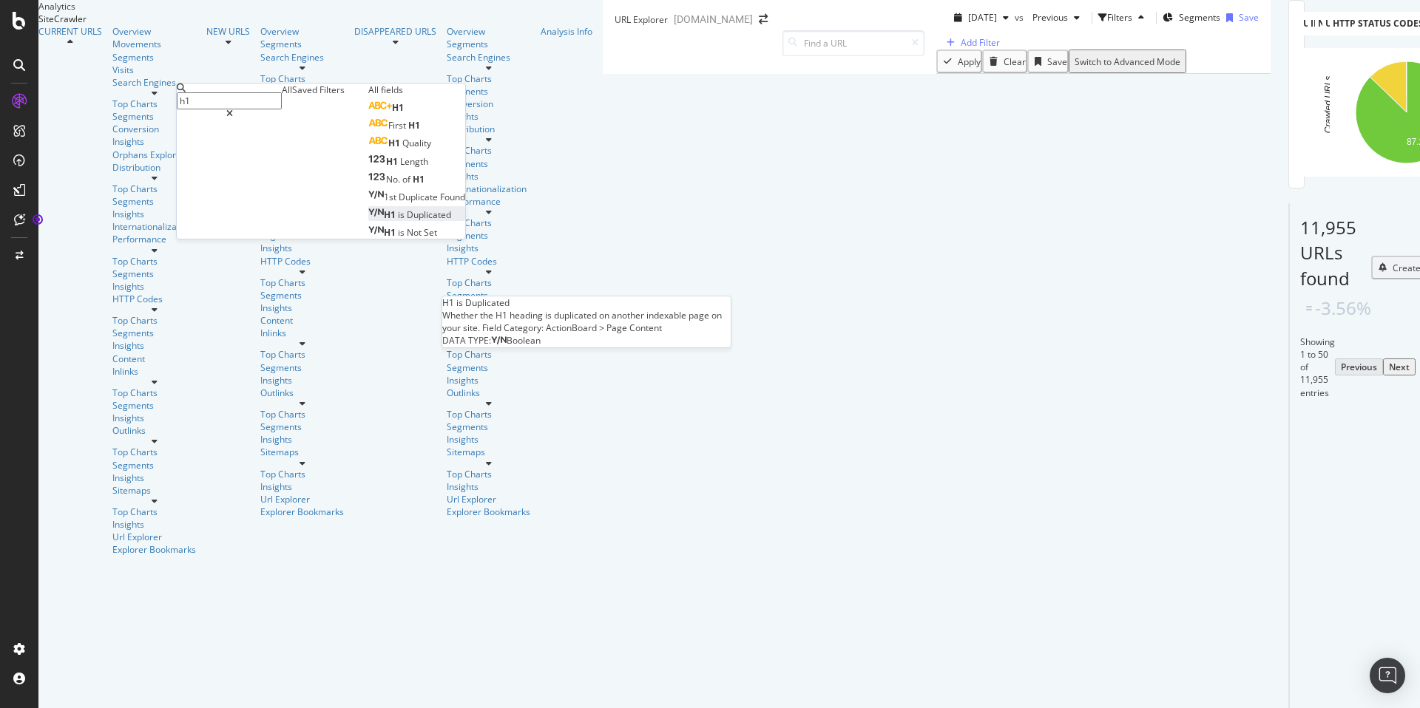
type input "h1"
click at [407, 221] on span "Duplicated" at bounding box center [429, 215] width 44 height 13
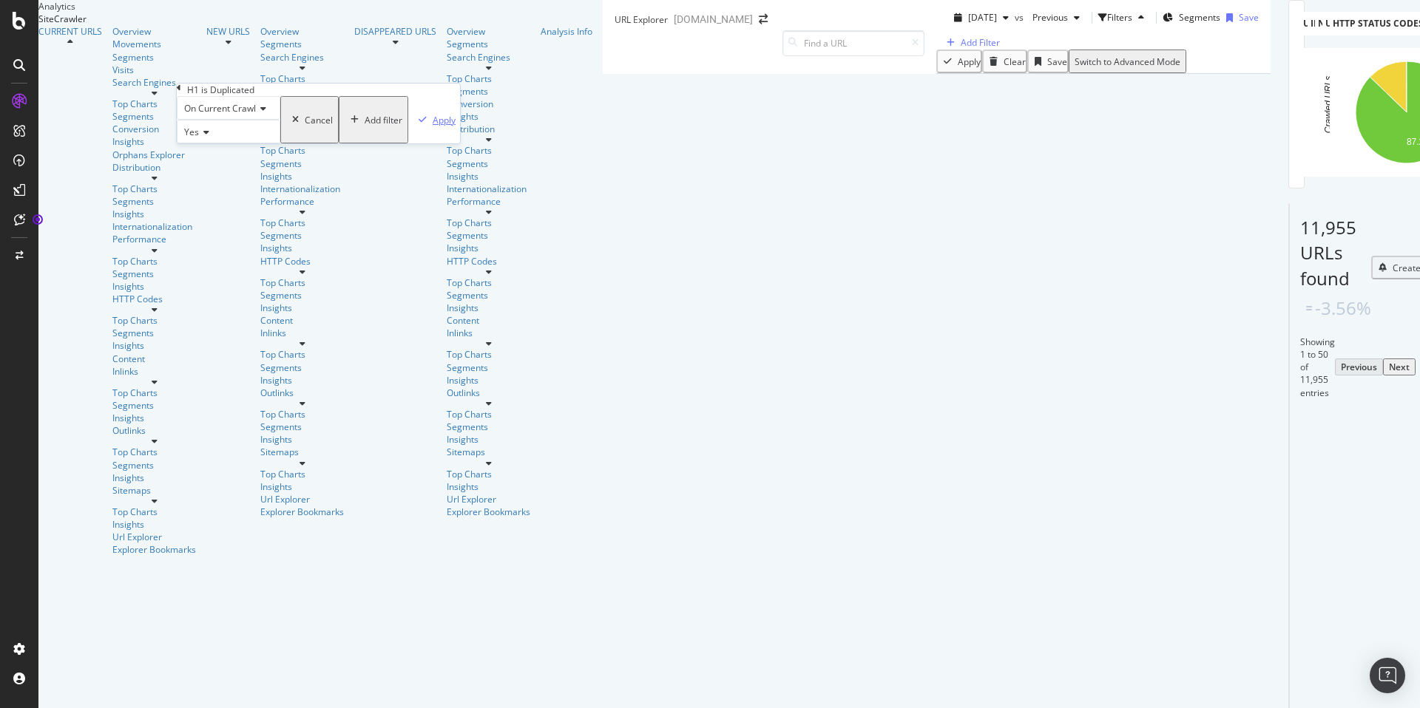
click at [433, 126] on div "Apply" at bounding box center [444, 120] width 23 height 13
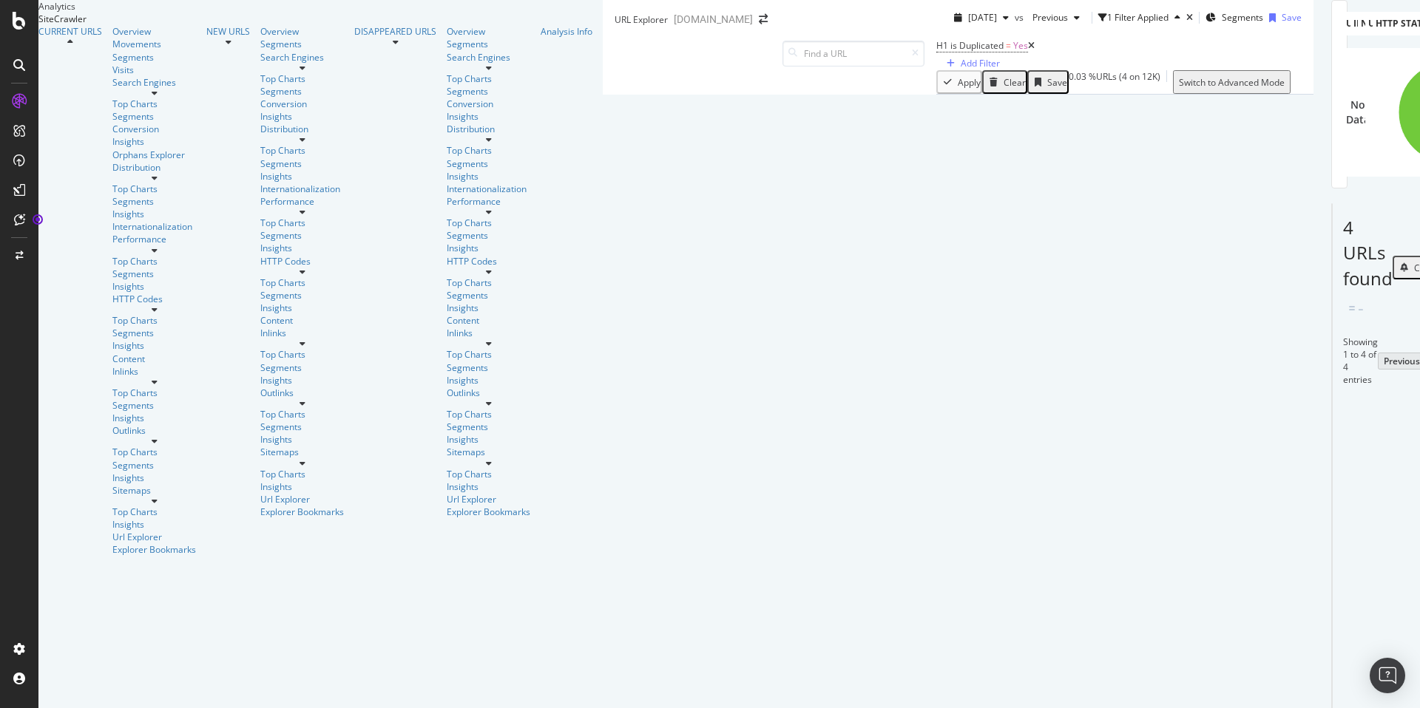
click at [674, 27] on div "[DOMAIN_NAME]" at bounding box center [713, 19] width 79 height 15
click at [759, 24] on icon "arrow-right-arrow-left" at bounding box center [763, 19] width 9 height 10
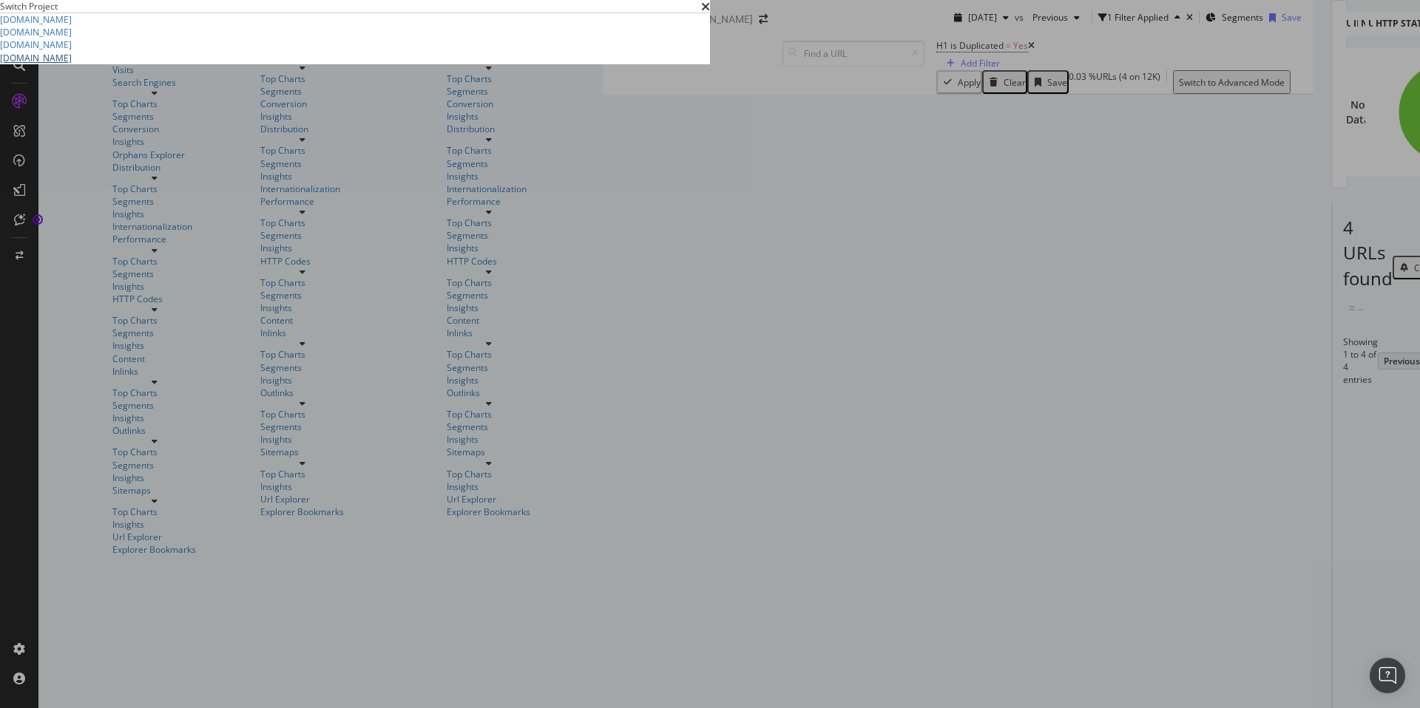
click at [72, 64] on link "[DOMAIN_NAME]" at bounding box center [36, 58] width 72 height 13
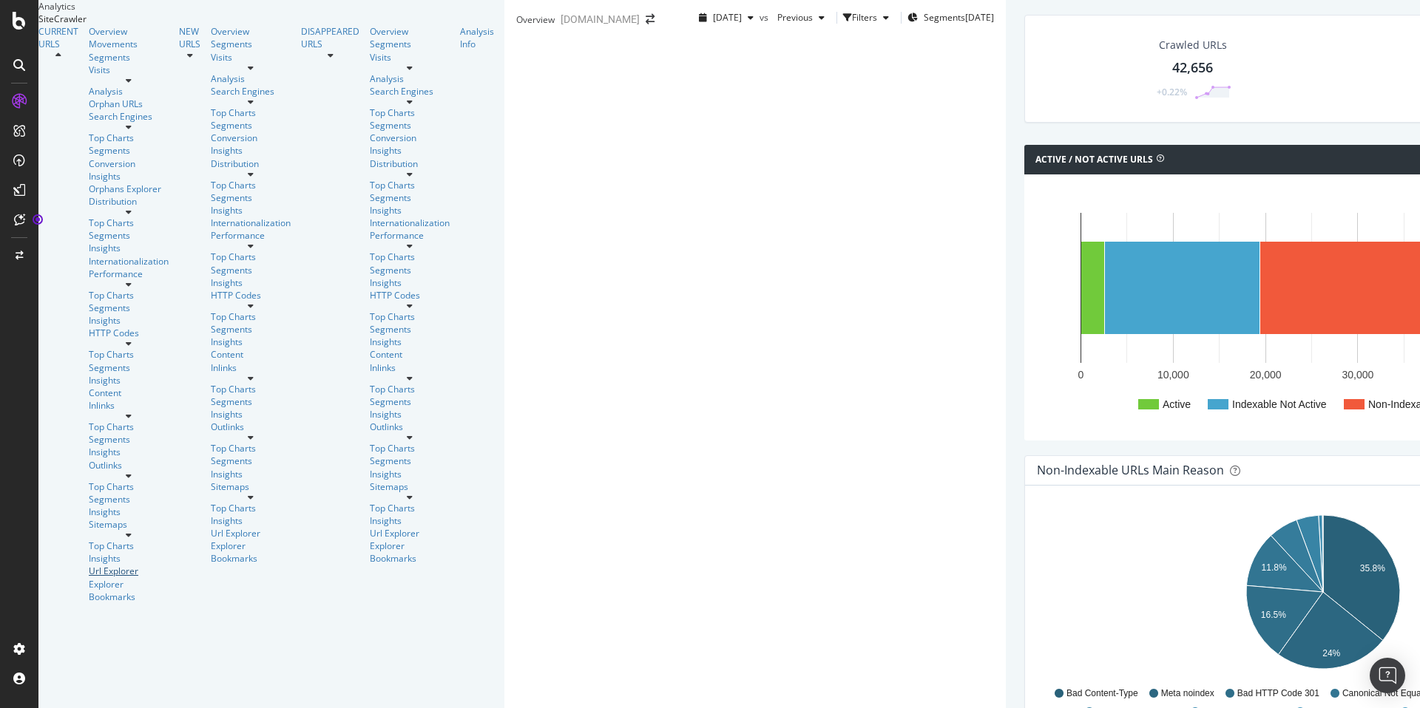
click at [89, 565] on div "Url Explorer" at bounding box center [129, 571] width 80 height 13
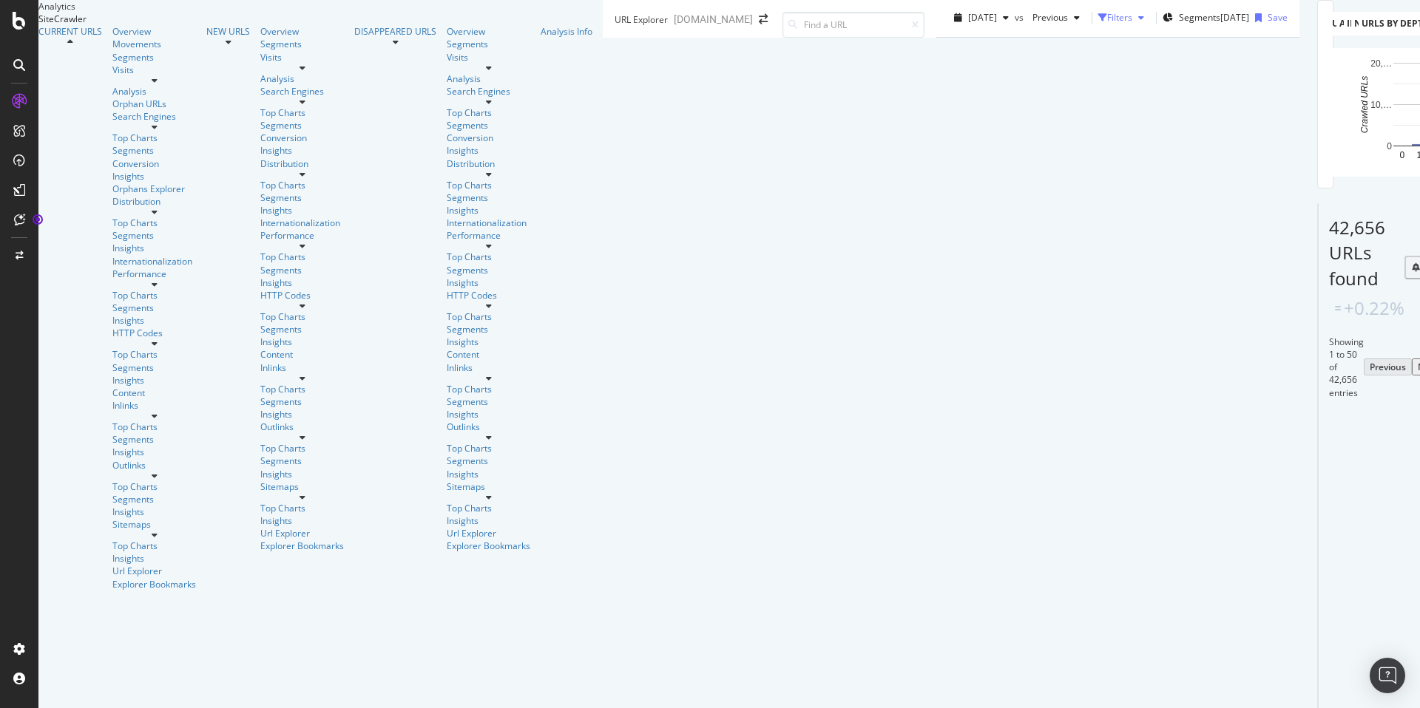
click at [1107, 24] on div "Filters" at bounding box center [1119, 17] width 25 height 13
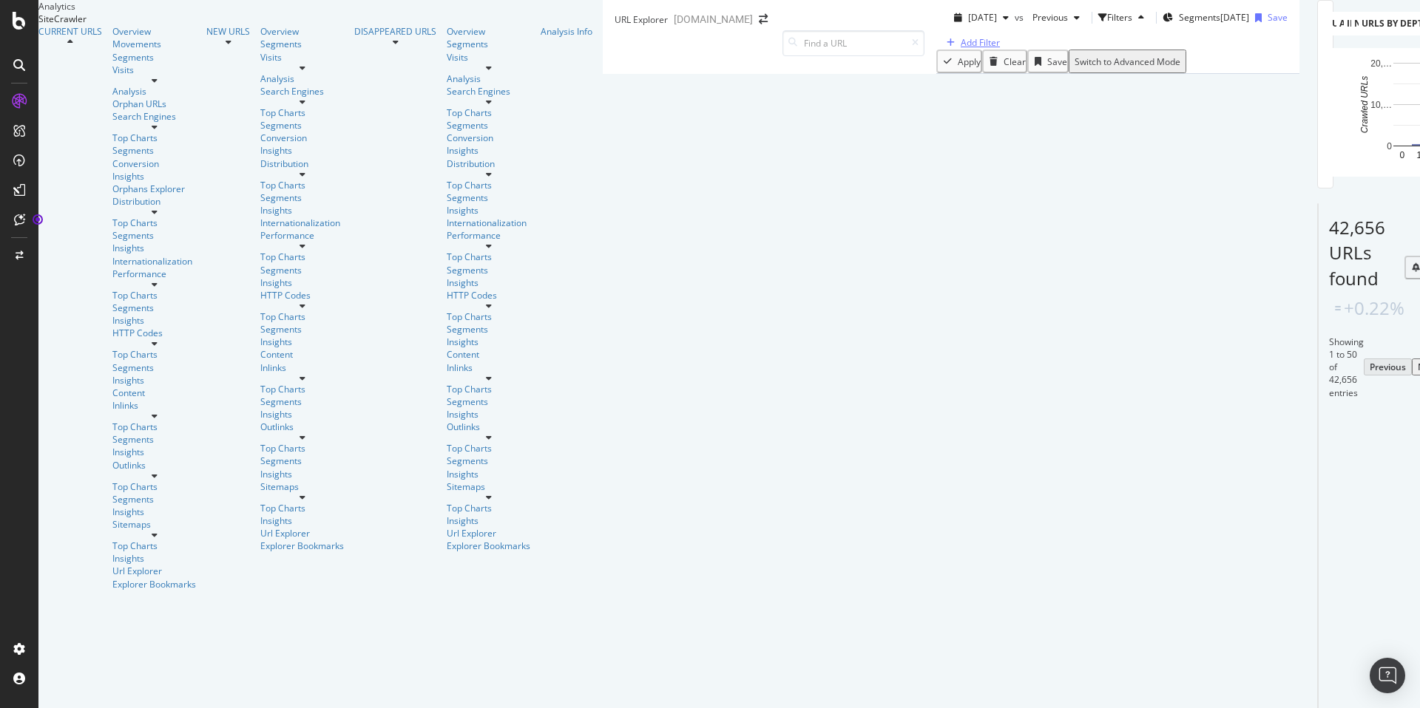
click at [961, 49] on div "Add Filter" at bounding box center [980, 42] width 39 height 13
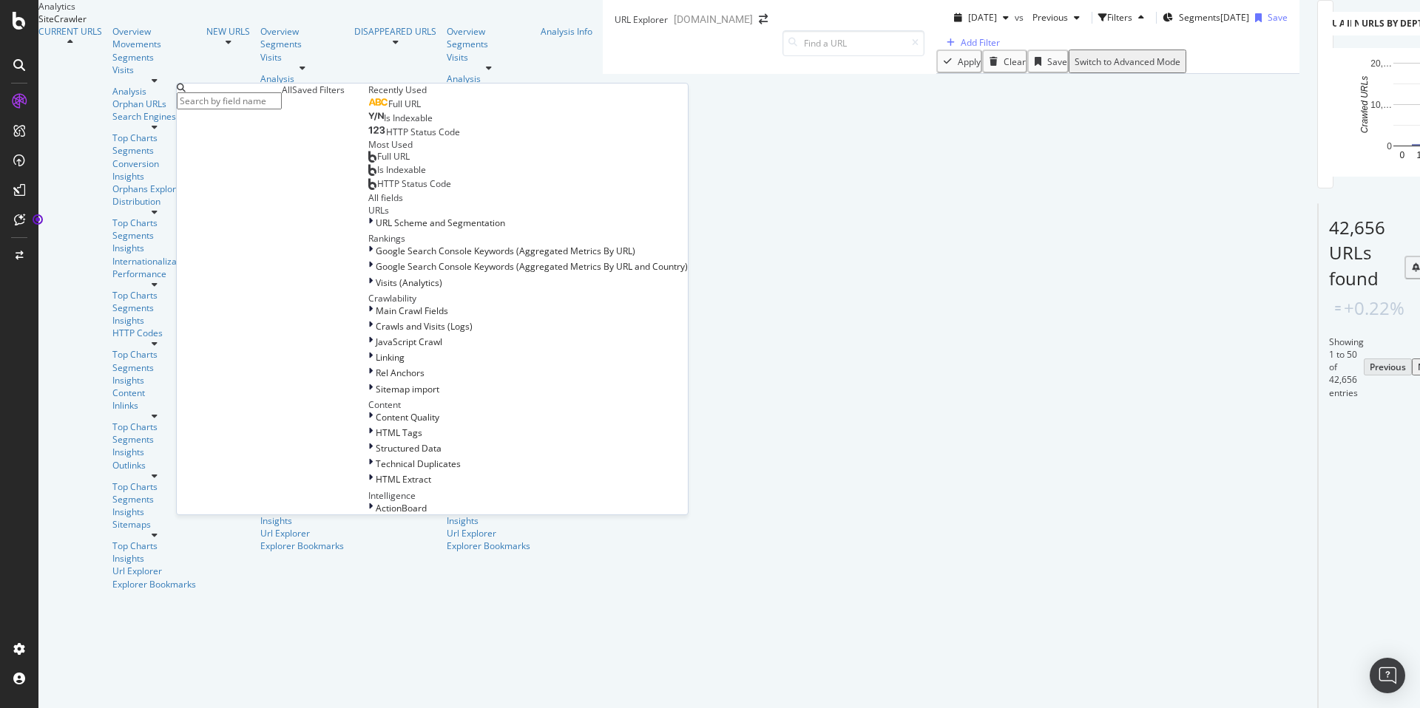
click at [240, 99] on input "text" at bounding box center [229, 100] width 105 height 17
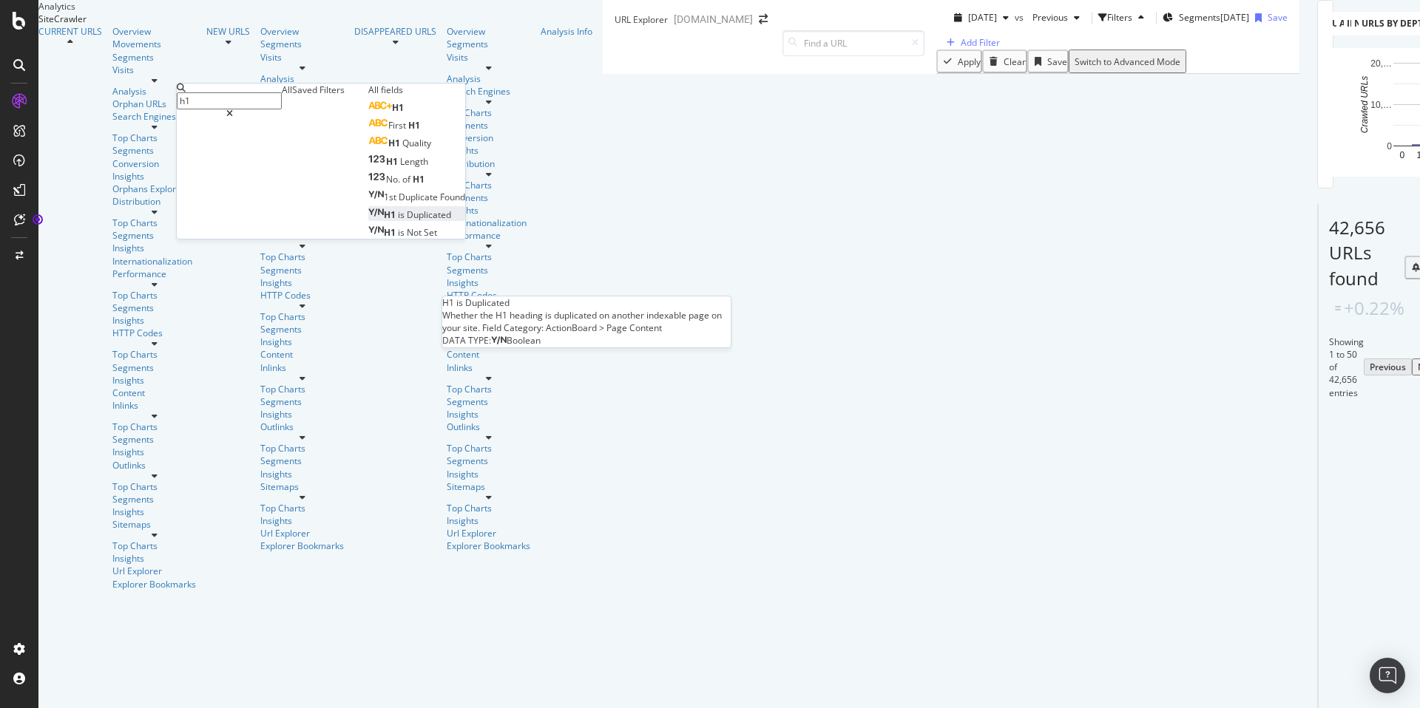
type input "h1"
click at [407, 221] on span "Duplicated" at bounding box center [429, 215] width 44 height 13
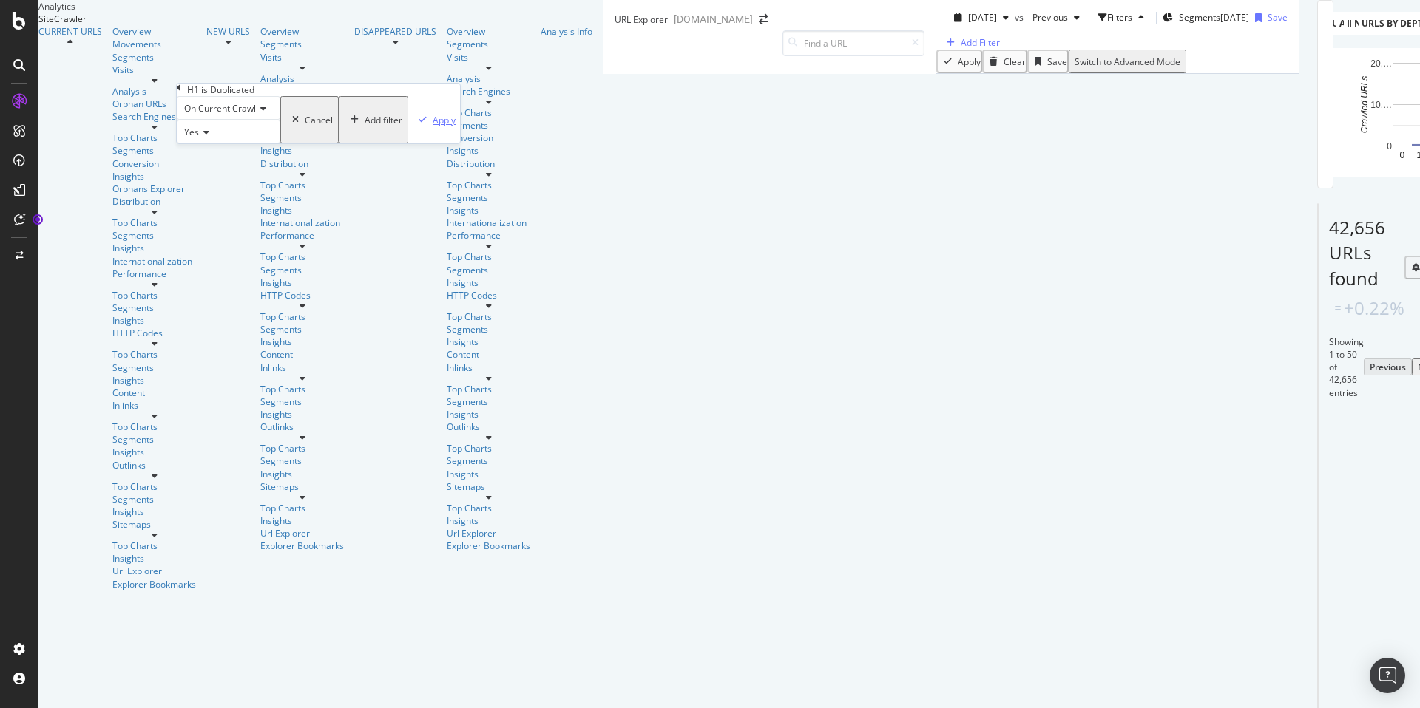
click at [433, 126] on div "Apply" at bounding box center [444, 120] width 23 height 13
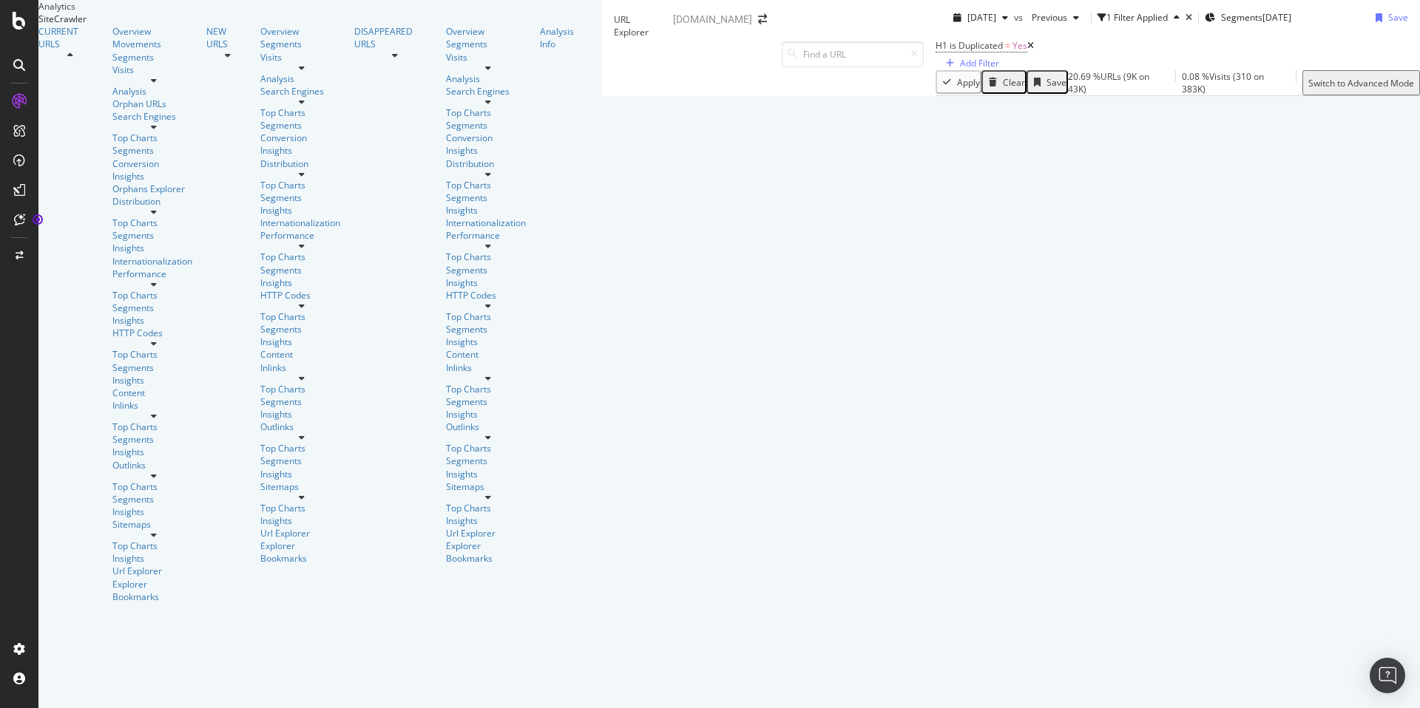
scroll to position [43, 0]
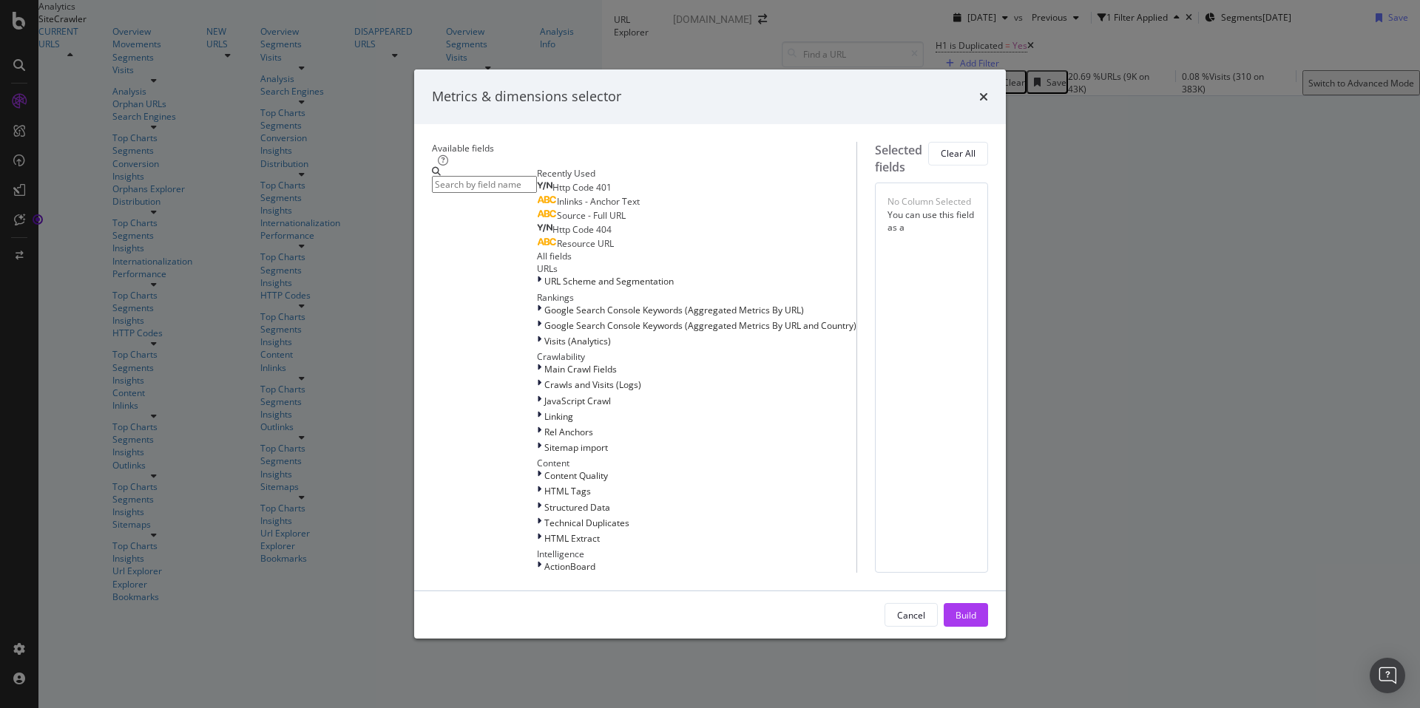
click at [537, 176] on input "modal" at bounding box center [484, 184] width 105 height 17
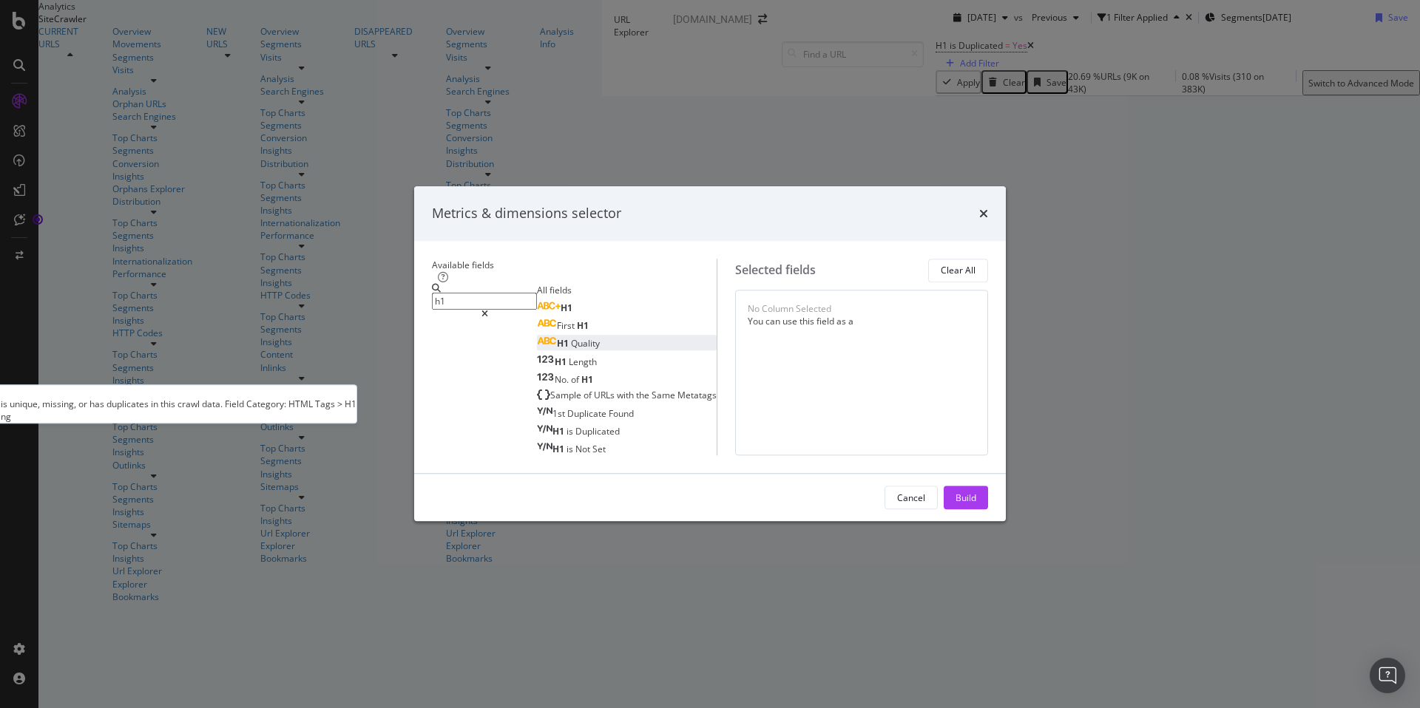
type input "h1"
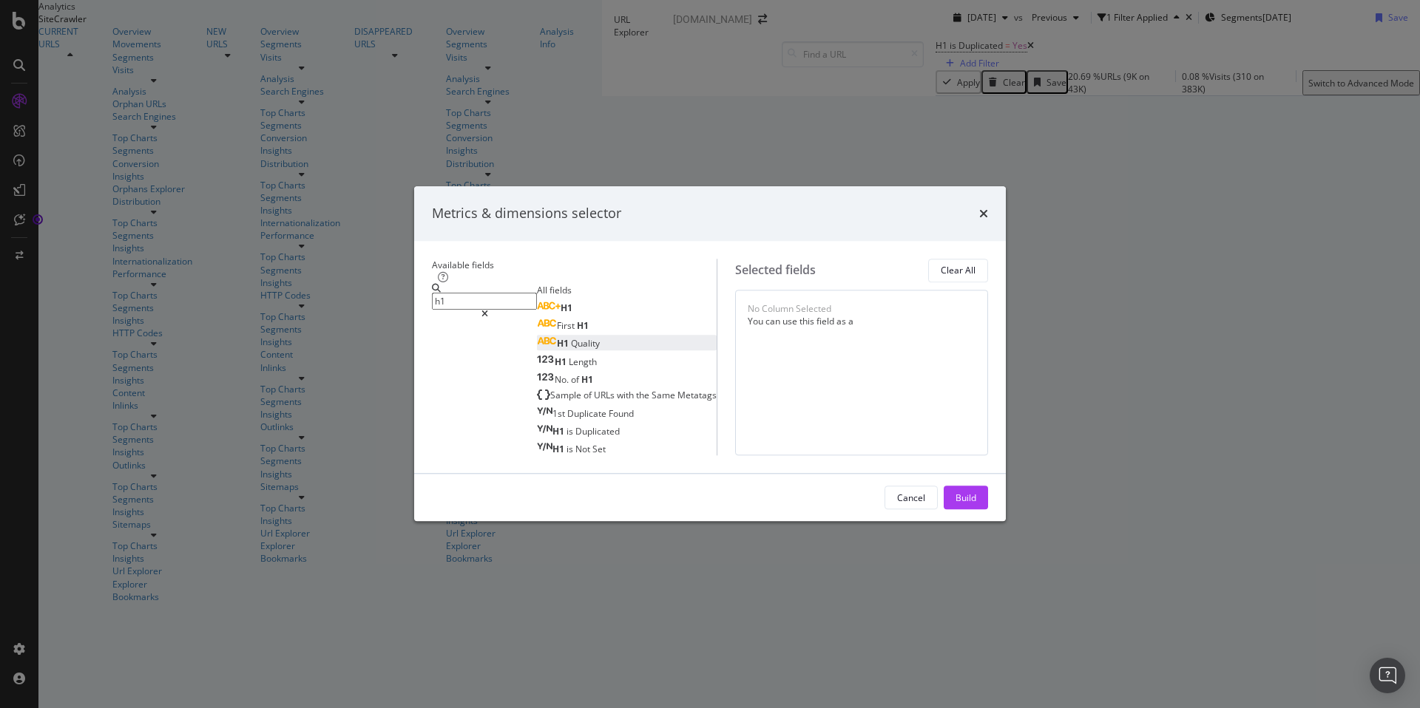
click at [571, 338] on span "Quality" at bounding box center [585, 344] width 29 height 13
click at [537, 293] on input "h1" at bounding box center [484, 301] width 105 height 17
drag, startPoint x: 573, startPoint y: 171, endPoint x: 392, endPoint y: 169, distance: 181.2
click at [414, 241] on div "Available fields h1 All fields H1 First H1 H1 Quality H1 Length No. of H1 Sampl…" at bounding box center [710, 357] width 592 height 233
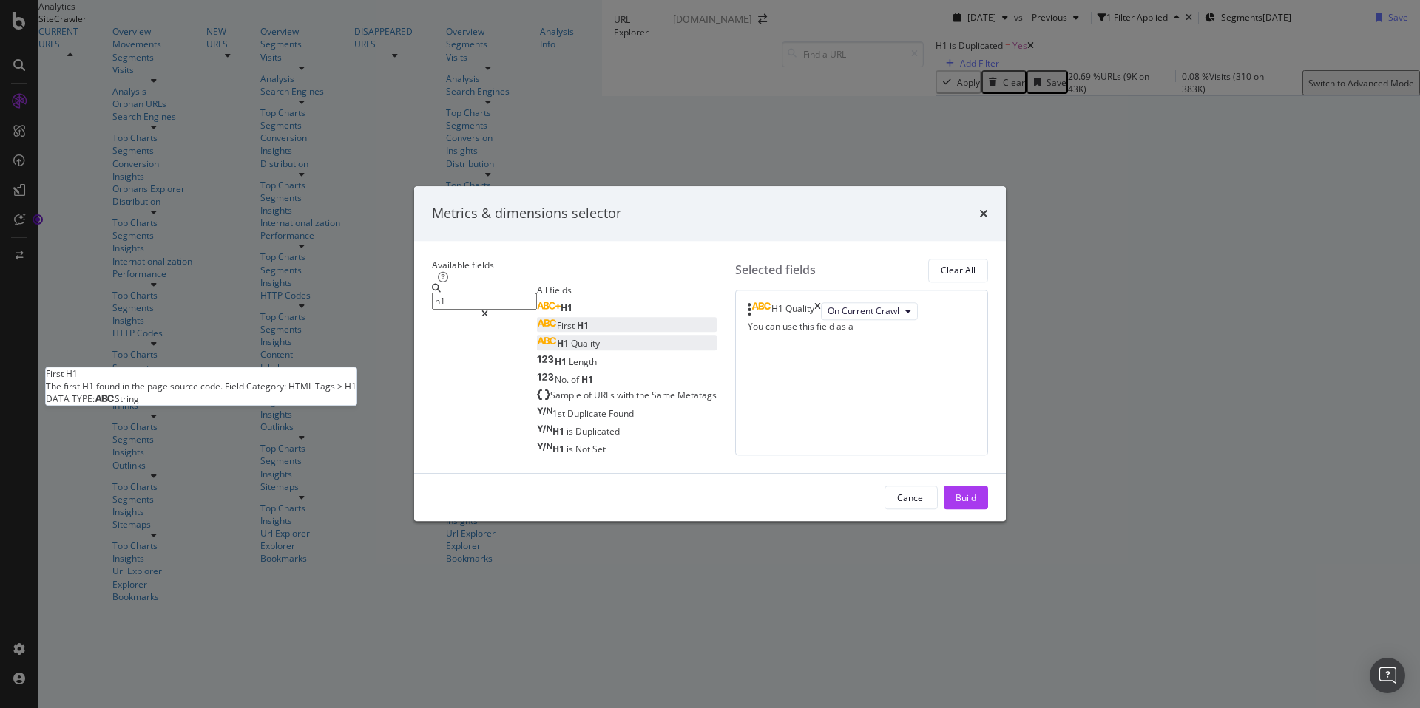
click at [557, 320] on span "First" at bounding box center [567, 326] width 20 height 13
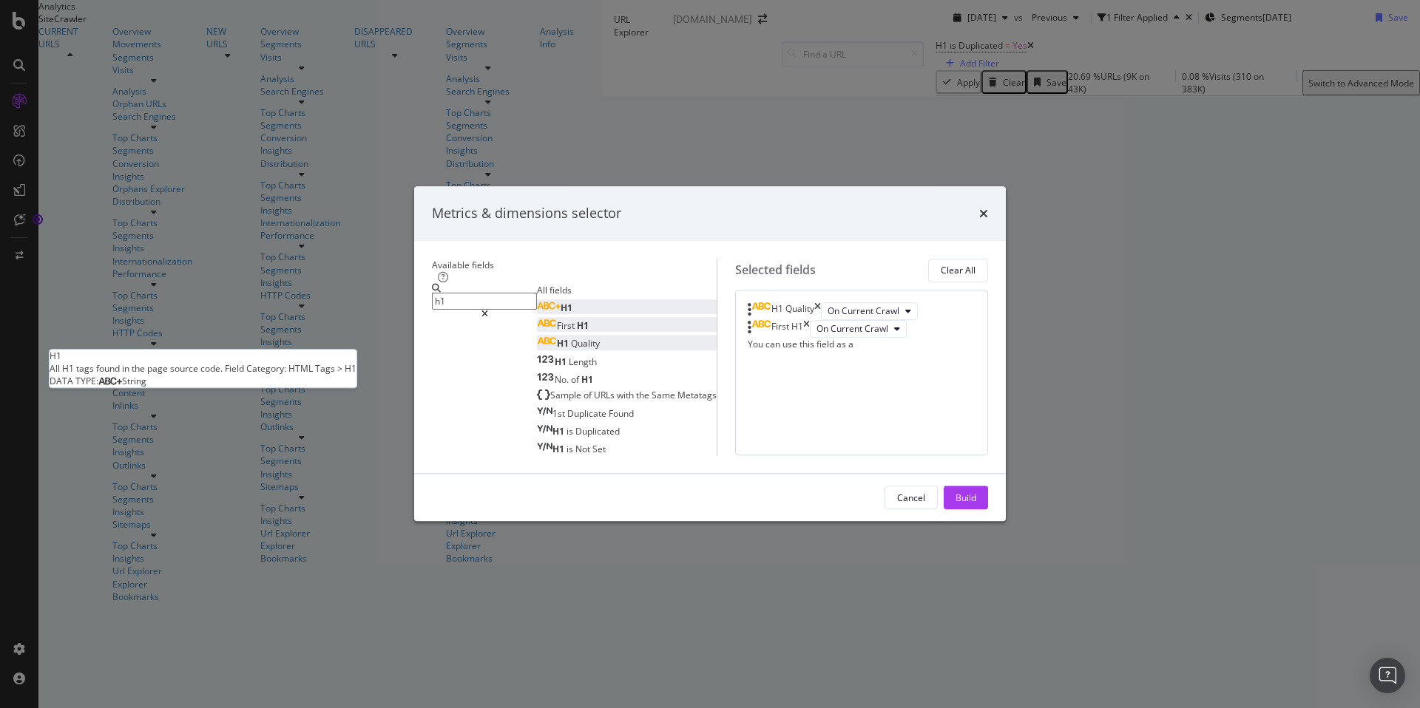
click at [561, 302] on span "H1" at bounding box center [567, 308] width 12 height 13
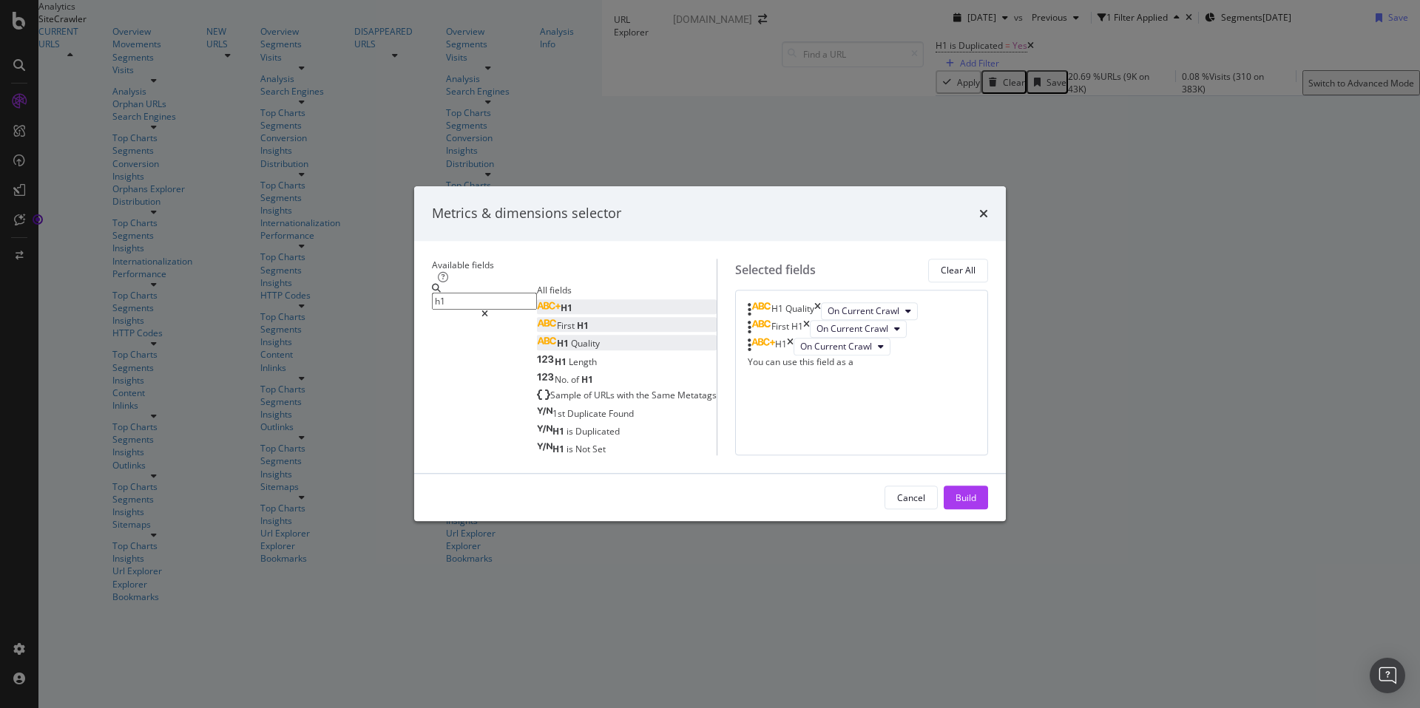
drag, startPoint x: 457, startPoint y: 170, endPoint x: 401, endPoint y: 170, distance: 56.2
click at [432, 284] on div "h1" at bounding box center [484, 301] width 105 height 35
click at [636, 389] on span "the" at bounding box center [644, 395] width 16 height 13
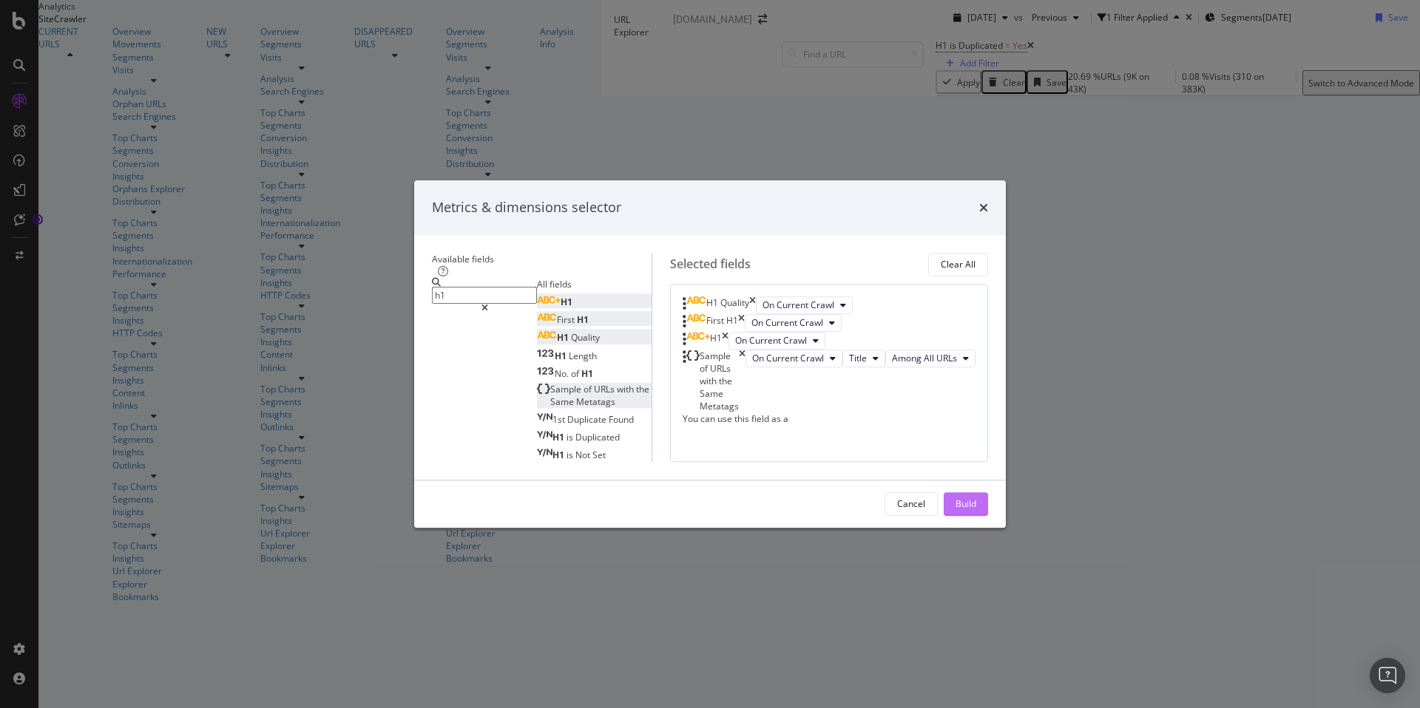
click at [976, 510] on div "Build" at bounding box center [965, 504] width 21 height 13
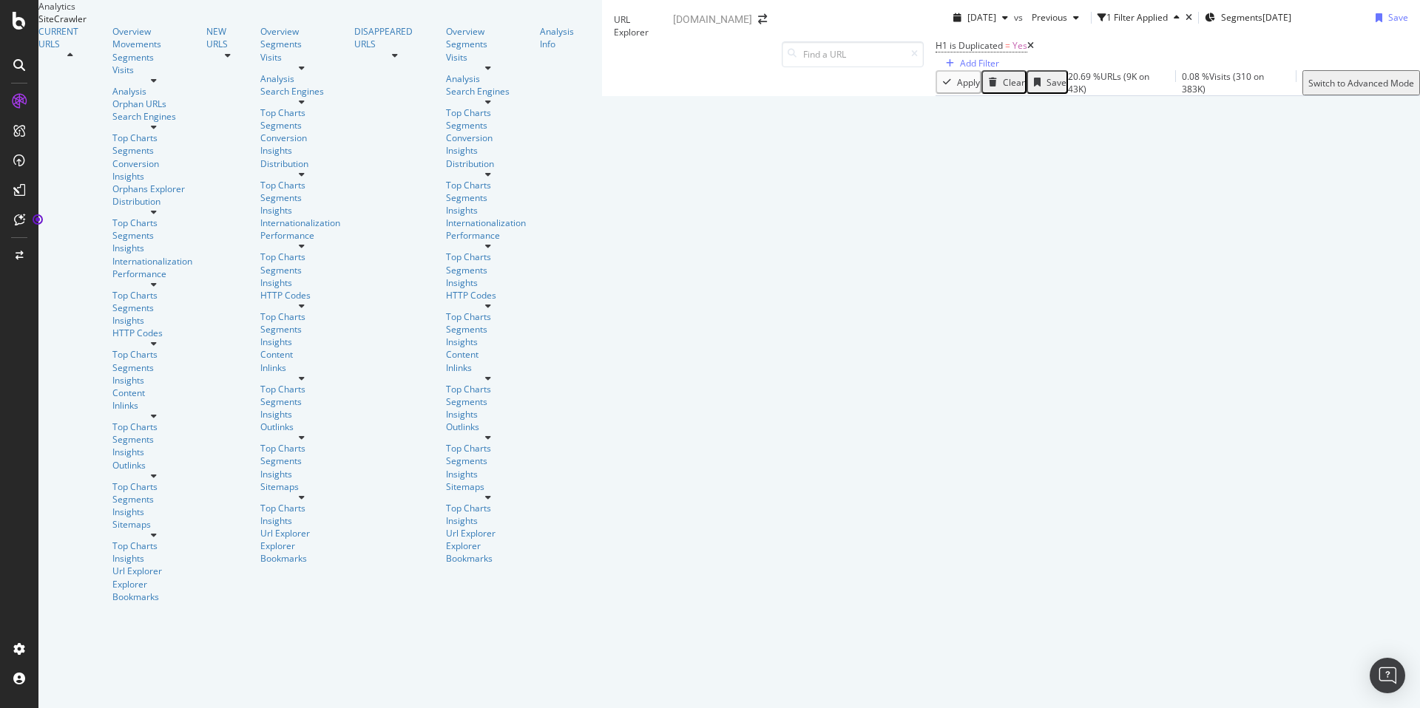
scroll to position [4621, 0]
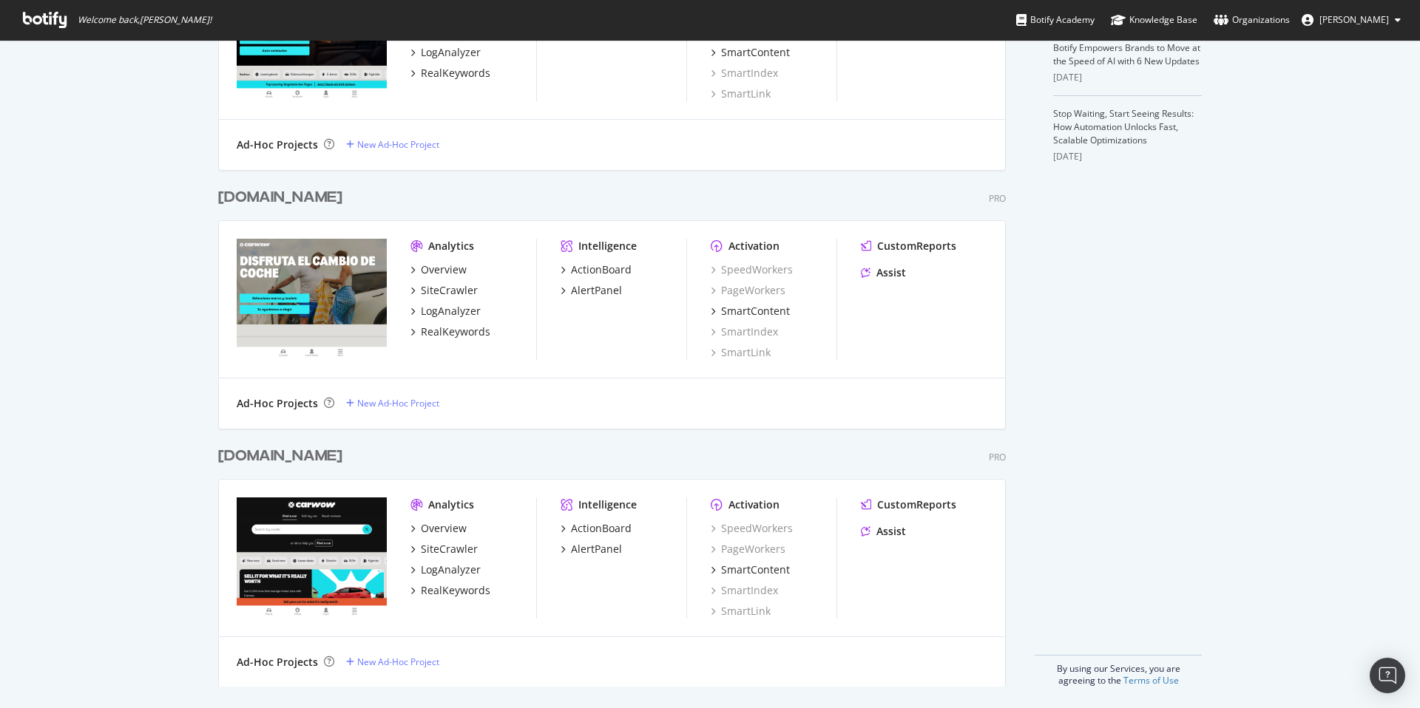
scroll to position [532, 0]
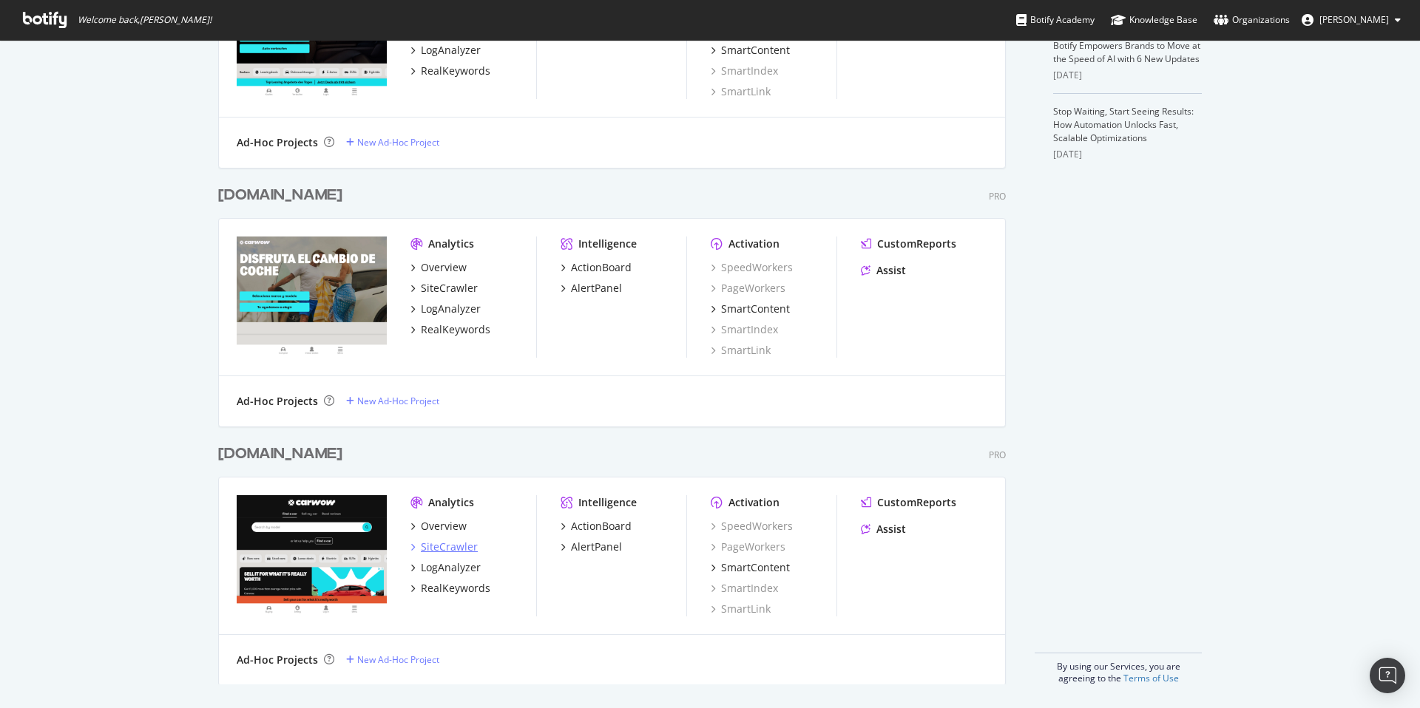
click at [452, 547] on div "SiteCrawler" at bounding box center [449, 547] width 57 height 15
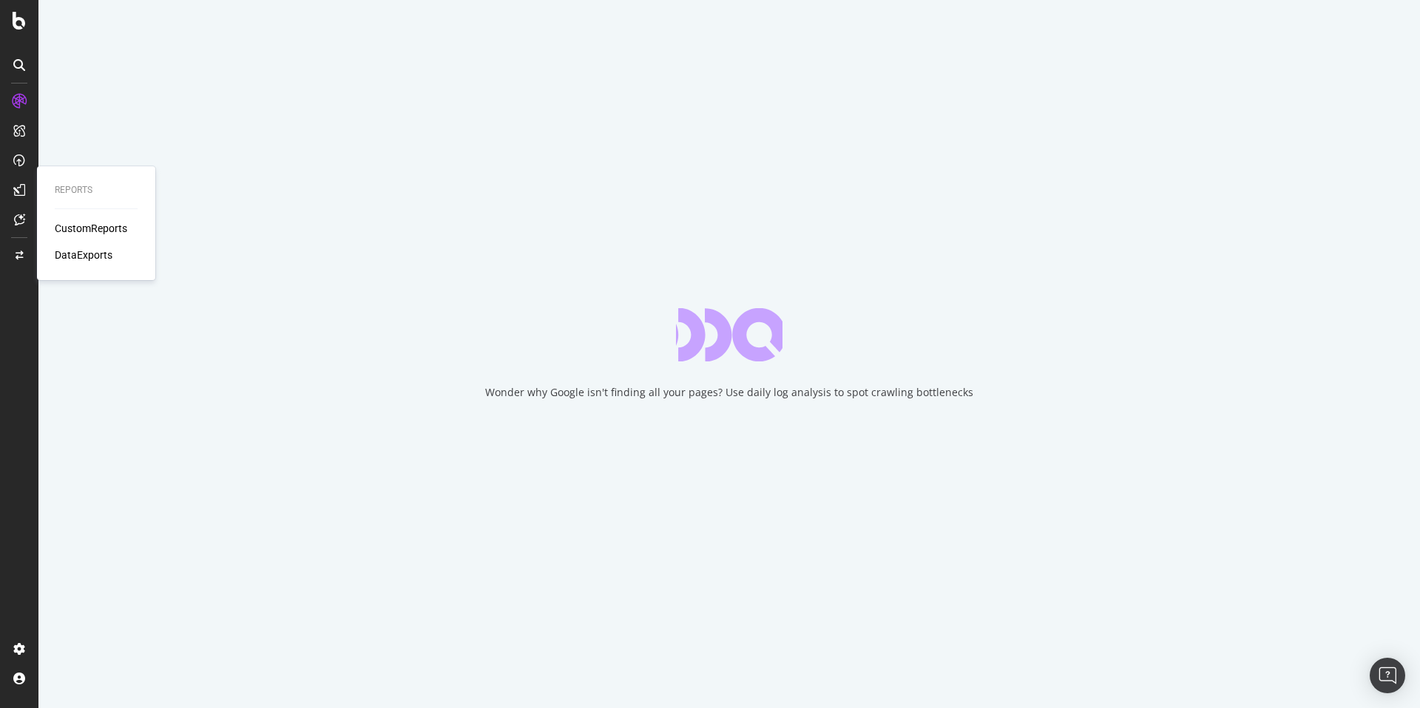
click at [78, 225] on div "CustomReports" at bounding box center [91, 228] width 72 height 15
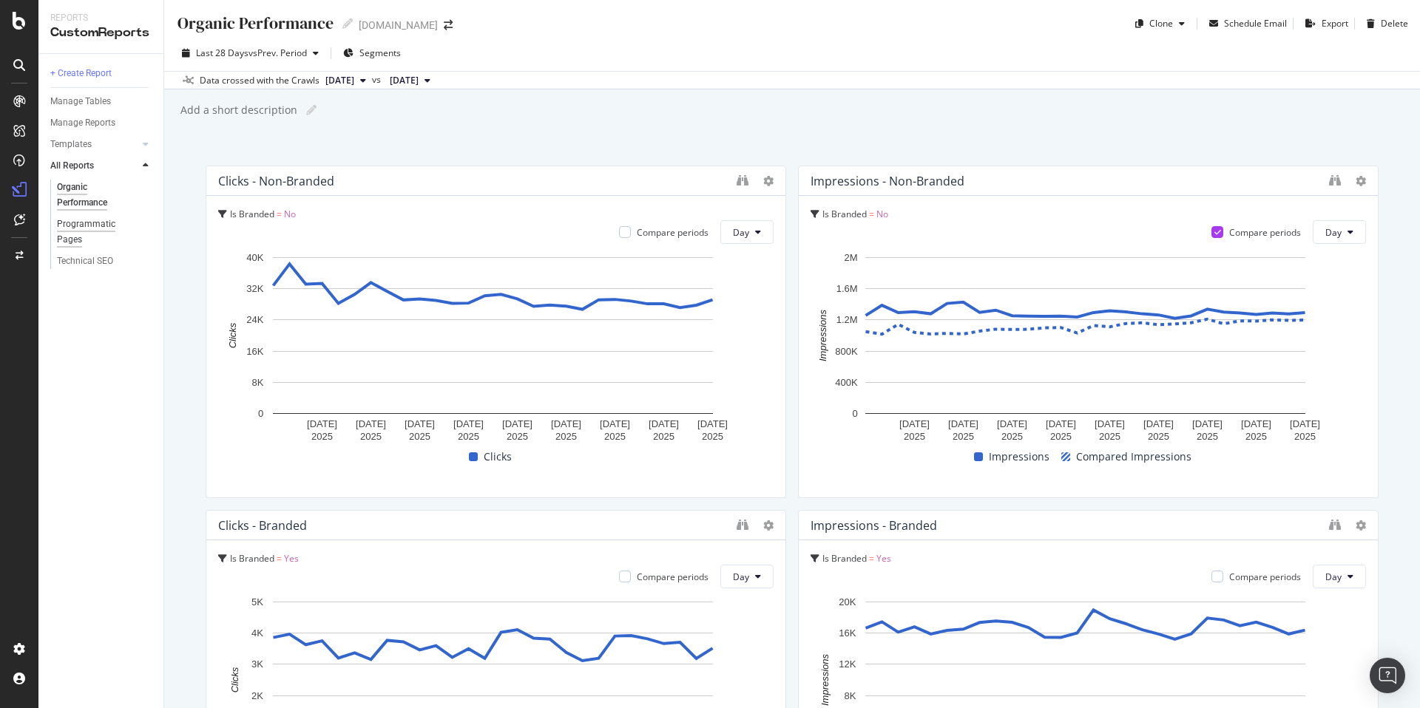
click at [79, 229] on div "Programmatic Pages" at bounding box center [98, 232] width 82 height 31
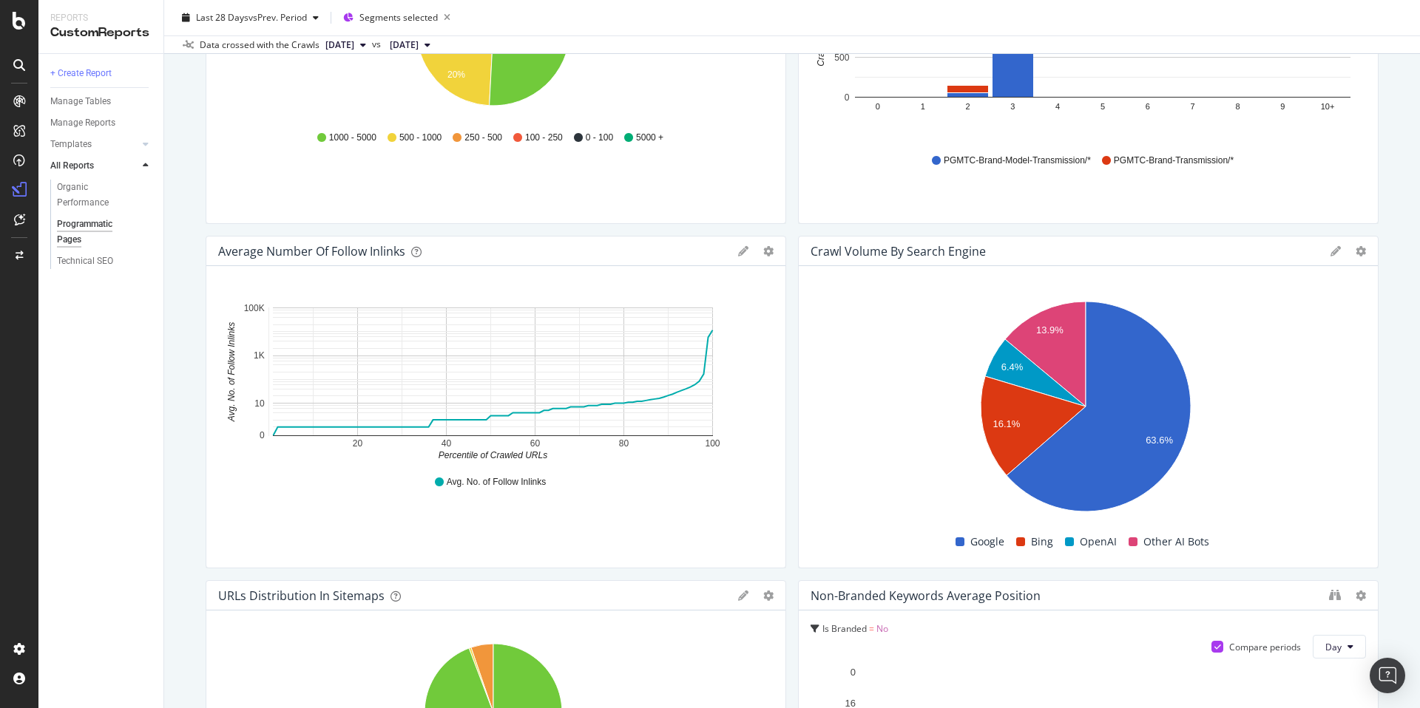
scroll to position [1309, 0]
click at [93, 263] on div "Technical SEO" at bounding box center [85, 262] width 56 height 16
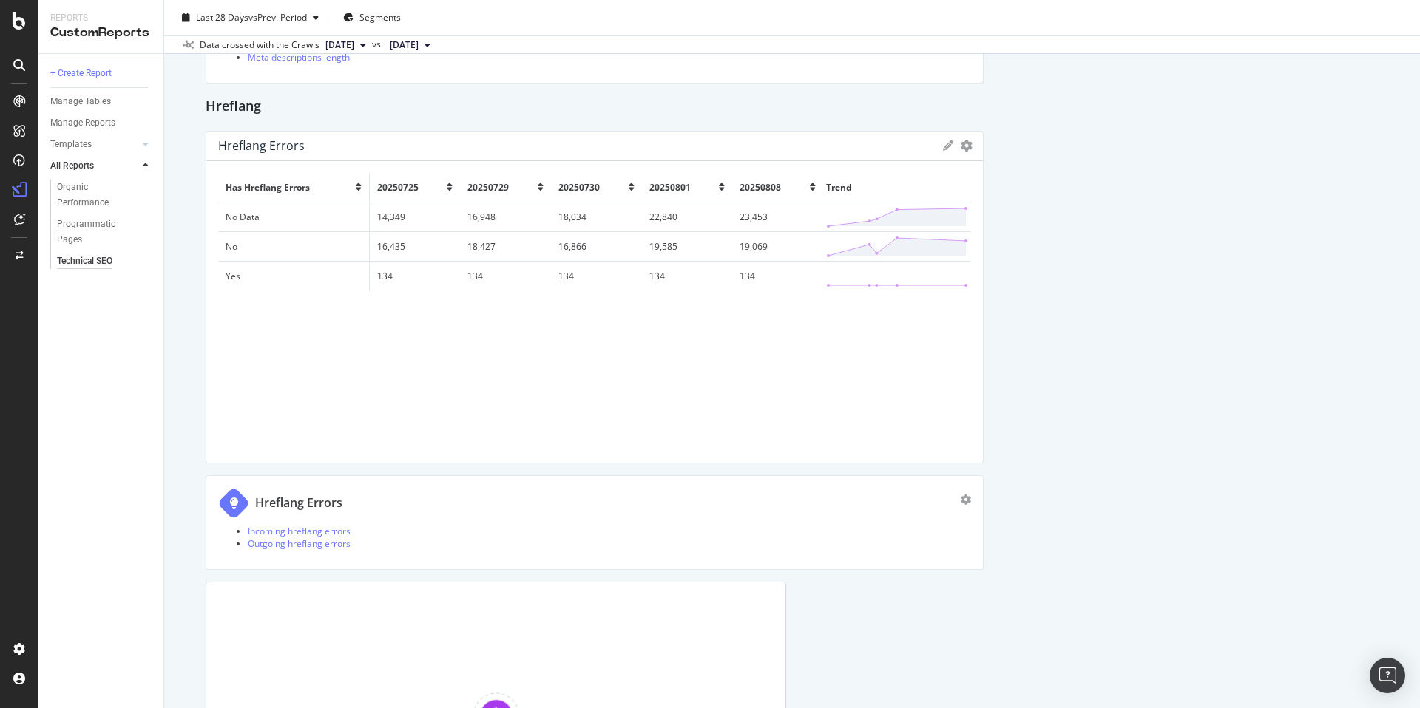
scroll to position [3105, 0]
